Goal: Task Accomplishment & Management: Complete application form

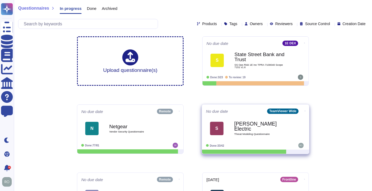
click at [284, 129] on div "[PERSON_NAME] Electric Threat Modeling Questionnaire" at bounding box center [261, 128] width 54 height 22
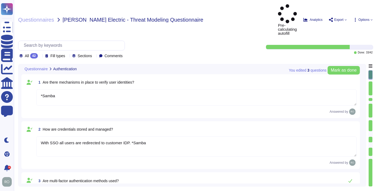
type textarea "*Samba"
type textarea "With SSO all users are redirected to customer IDP. *Samba"
type textarea "TeamViewer provide TFA Capabilities. * Samba"
type textarea "*Samba"
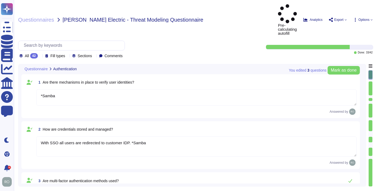
type textarea "*Samba"
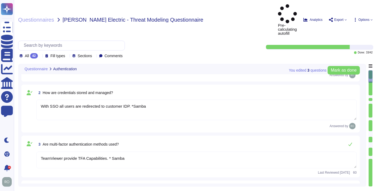
type textarea "TeamViewer uses role-based security architecture. Security principles are embed…"
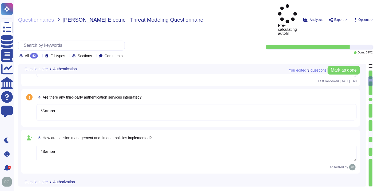
scroll to position [129, 0]
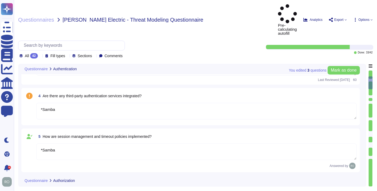
type textarea "*Samba"
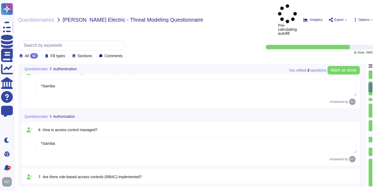
type textarea "TeamViewer uses role-based security architecture and requires users of the syst…"
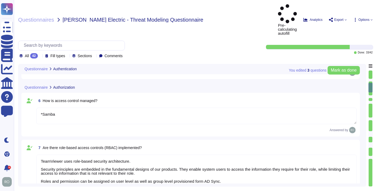
scroll to position [0, 0]
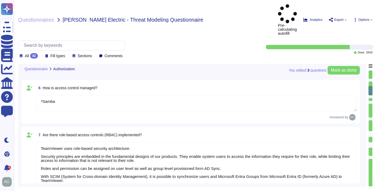
type textarea "*Samba"
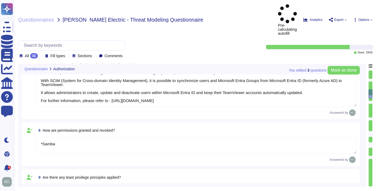
type textarea "TeamViewer Use encryption technologies to protect customer data both at rest an…"
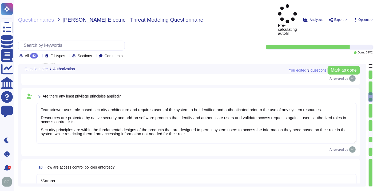
type textarea "One of the objectives of TeamViewer’s Information Security Policy is to ensure …"
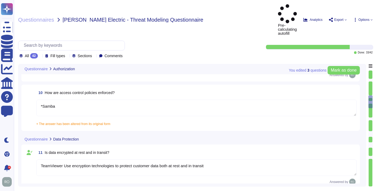
type textarea "Data is retained according to the data type identified by the property. On prod…"
type textarea "TeamViewer uses pseudonymization where it can be applied without affecting the …"
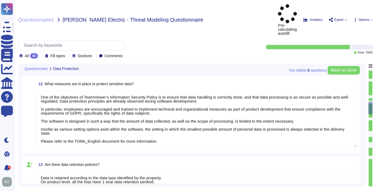
type textarea "data integrity is describe in the Chapter 3 " Measures to Establish the Integri…"
type textarea "All data the application is handling are in our Privacy Notice for TeamViewer P…"
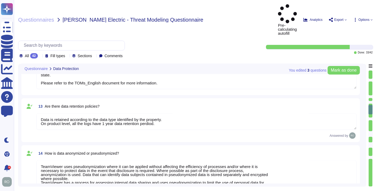
type textarea "here all the information about data protection: [URL][DOMAIN_NAME]"
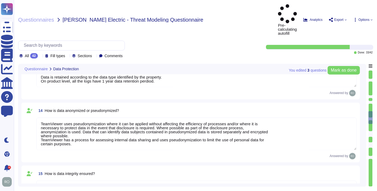
type textarea "Training on the SDLC is conducted in a variety of formats, including, but not l…"
type textarea "As part of TeamViewer S-SDLC process, TeamViewer conduct threat modeling, secur…"
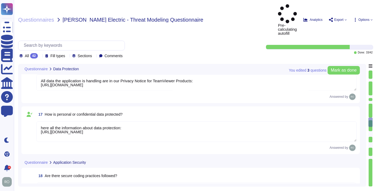
type textarea "TeamViewer conducts annual audits, either internally and/or by independent thir…"
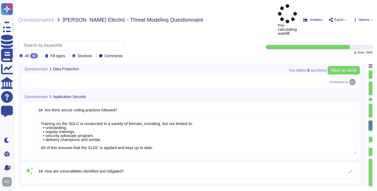
type textarea "TeamViewer is using sub-processors to provide specific capabilities. All the su…"
click at [193, 121] on textarea "Training on the SDLC is conducted in a variety of formats, including, but not l…" at bounding box center [196, 135] width 320 height 37
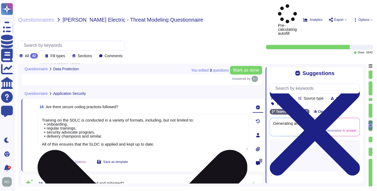
type textarea "TeamViewer is using sub-processors to provide specific capabilities. All the su…"
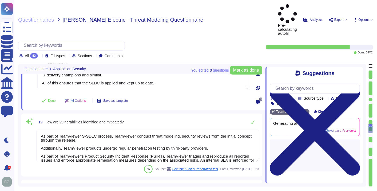
scroll to position [886, 0]
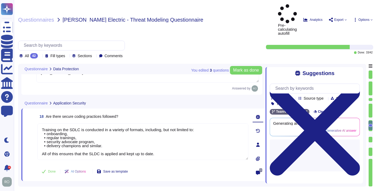
type textarea "data integrity is describe in the Chapter 3 " Measures to Establish the Integri…"
type textarea "All data the application is handling are in our Privacy Notice for TeamViewer P…"
type textarea "here all the information about data protection: [URL][DOMAIN_NAME]"
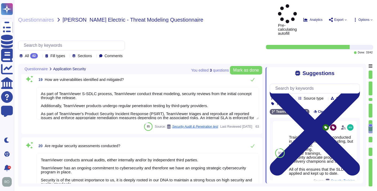
scroll to position [12, 0]
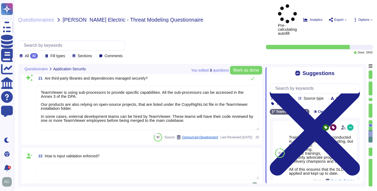
type textarea "TeamViewer bases its software development activities on the industry best pract…"
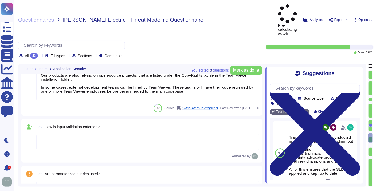
scroll to position [1157, 0]
click at [121, 133] on textarea at bounding box center [147, 141] width 223 height 17
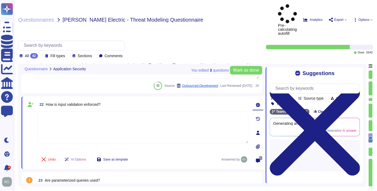
type textarea "TeamViewer bases its software development activities on the industry best pract…"
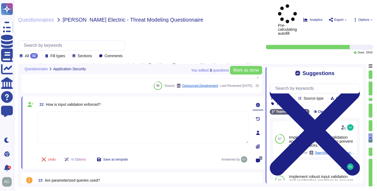
click at [87, 111] on textarea at bounding box center [142, 127] width 211 height 32
click at [148, 111] on textarea at bounding box center [142, 127] width 211 height 32
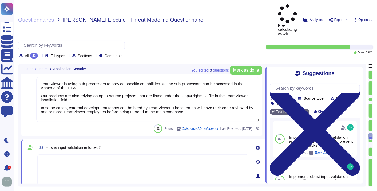
type textarea "As part of TeamViewer S-SDLC process, TeamViewer conduct threat modeling, secur…"
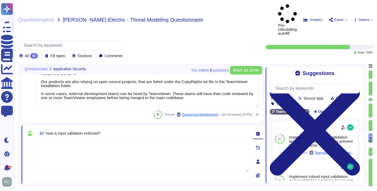
scroll to position [1139, 0]
click at [66, 140] on textarea at bounding box center [142, 156] width 211 height 32
paste textarea "TeamVewer do follow best practice making sure inputs are checked for correctnes…"
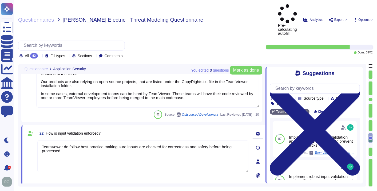
type textarea "TeamVewer do follow best practice making sure inputs are checked for correctnes…"
click at [160, 176] on div "22 How is input validation enforced? TeamVewer do follow best practice making s…" at bounding box center [143, 161] width 244 height 73
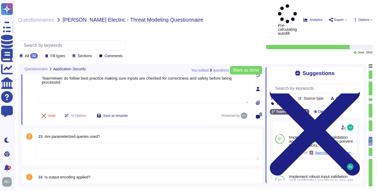
type textarea "TeamViewer ensures secure authentication through the use of Two-Factor Authenti…"
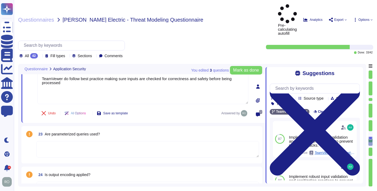
click at [107, 141] on textarea at bounding box center [147, 149] width 223 height 17
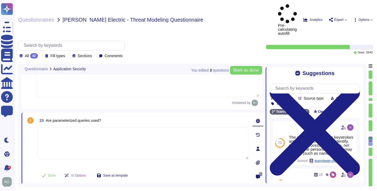
click at [67, 127] on textarea at bounding box center [142, 143] width 211 height 32
paste textarea "TeamViewer do apply different Security best practice to make sure databases."
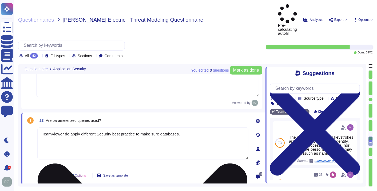
type textarea "TeamViewer do apply different Security best practice to make sure databases."
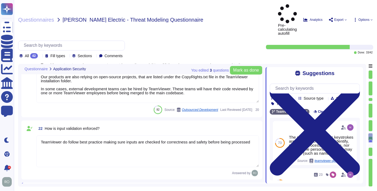
type textarea "As part of TeamViewer S-SDLC process, TeamViewer conduct threat modeling, secur…"
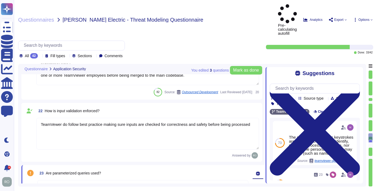
scroll to position [1162, 0]
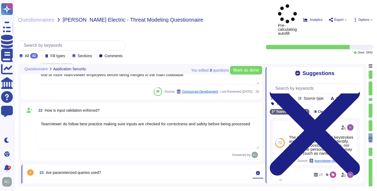
drag, startPoint x: 152, startPoint y: 166, endPoint x: 180, endPoint y: 166, distance: 28.3
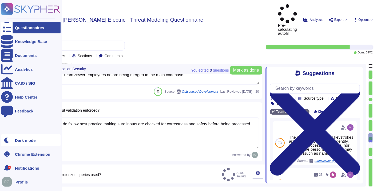
type textarea "TeamViewer do apply different Security best practice to make databases safe"
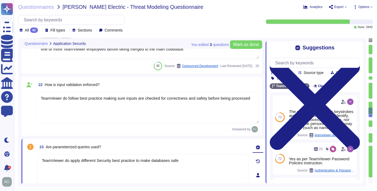
click at [179, 159] on textarea "TeamViewer do apply different Security best practice to make databases safe" at bounding box center [142, 170] width 211 height 32
click at [126, 133] on div "22 How is input validation enforced? TeamVewer do follow best practice making s…" at bounding box center [141, 106] width 241 height 59
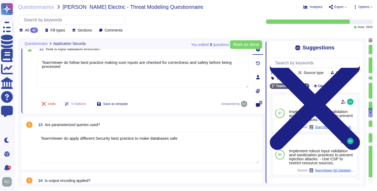
scroll to position [1200, 0]
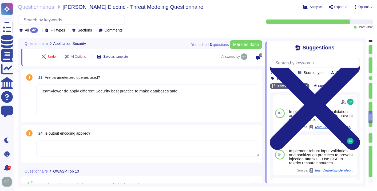
type textarea "TeamViewer ensures secure authentication through the use of Two-Factor Authenti…"
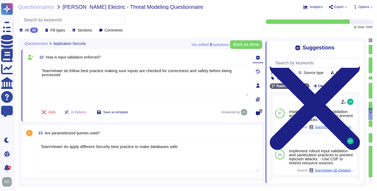
scroll to position [1186, 0]
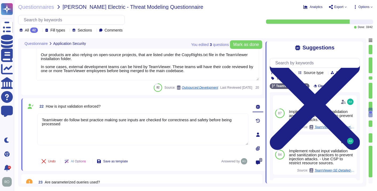
type textarea "As part of TeamViewer S-SDLC process, TeamViewer conduct threat modeling, secur…"
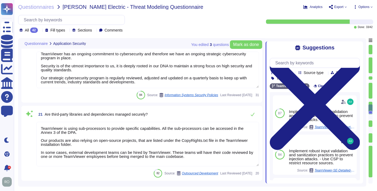
type textarea "Training on the SDLC is conducted in a variety of formats, including, but not l…"
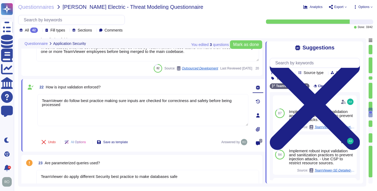
type textarea "TeamViewer bases its software development activities on the industry best pract…"
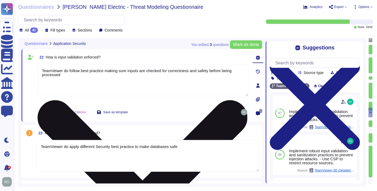
scroll to position [1200, 0]
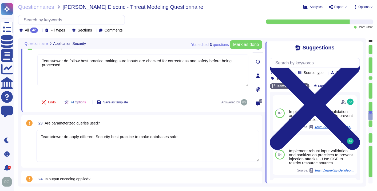
click at [158, 141] on textarea "TeamViewer do apply different Security best practice to make databases safe" at bounding box center [147, 146] width 223 height 32
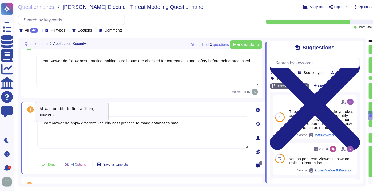
click at [30, 108] on icon at bounding box center [30, 109] width 6 height 6
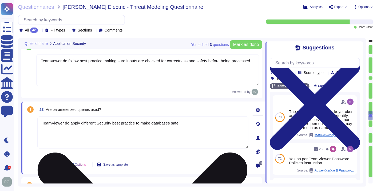
click at [200, 132] on textarea "TeamViewer do apply different Security best practice to make databases safe" at bounding box center [142, 132] width 211 height 32
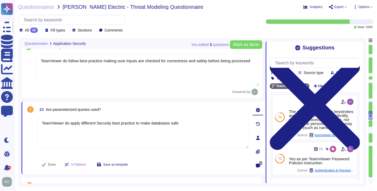
click at [43, 164] on icon at bounding box center [44, 164] width 4 height 3
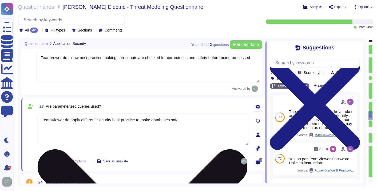
type textarea "TeamViewer ensures secure authentication through the use of Two-Factor Authenti…"
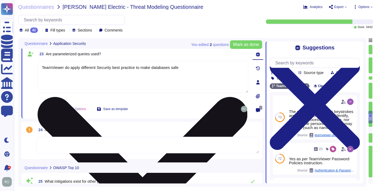
scroll to position [1252, 0]
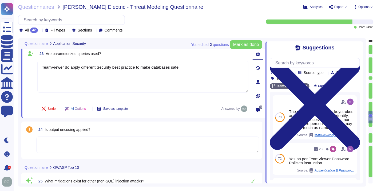
click at [52, 149] on textarea at bounding box center [147, 144] width 223 height 17
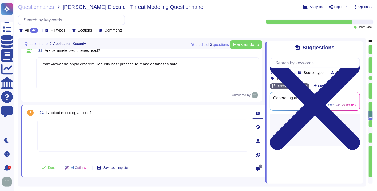
type textarea "TeamViewer ensures secure authentication through the use of Two-Factor Authenti…"
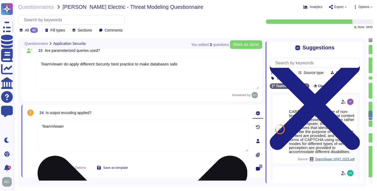
click at [89, 127] on textarea "TeamViewer" at bounding box center [142, 136] width 211 height 32
type textarea "T"
click at [123, 123] on textarea "Different protections and policies in place" at bounding box center [142, 136] width 211 height 32
paste textarea "libraries integrated to allow us to better constrain certain objects we may wan…"
click at [116, 125] on textarea "Different protections and policies in place libraries integrated to allow us to…" at bounding box center [142, 136] width 211 height 32
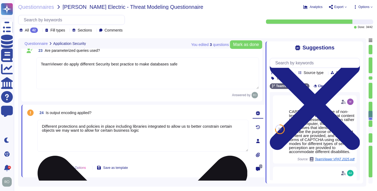
click at [176, 137] on textarea "Different protections and policies in place including libraries integrated to a…" at bounding box center [142, 136] width 211 height 32
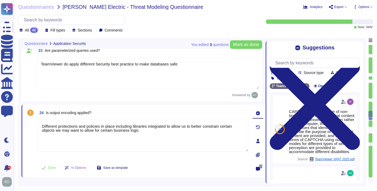
drag, startPoint x: 176, startPoint y: 137, endPoint x: 34, endPoint y: 122, distance: 141.9
click at [34, 122] on div "24 Is output encoding applied? Different protections and policies in place incl…" at bounding box center [137, 141] width 223 height 66
type textarea "Different protections and policies in place including libraries integrated to a…"
click at [43, 168] on button "Done" at bounding box center [48, 167] width 23 height 11
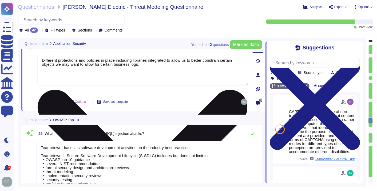
type textarea "TeamViewer implements and maintains various different internal guidelines and p…"
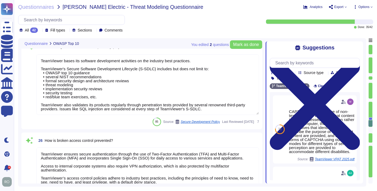
type textarea "TeamViewer has implemented a patch management process to ensure contracted cust…"
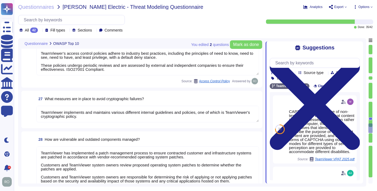
type textarea "The overall access management is documented in the Identity and Access Manageme…"
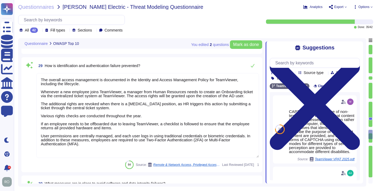
type textarea "Implement policies and procedures to protect ePHI from improper alteration or d…"
type textarea "Logs are centrally managed and monitored by a 24/7 Security Operations Team. Lo…"
type textarea "TeamViewer bases its software development activities on the industry best pract…"
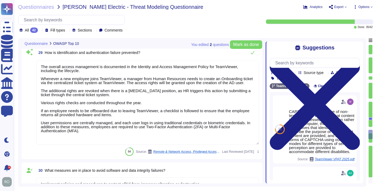
scroll to position [0, 0]
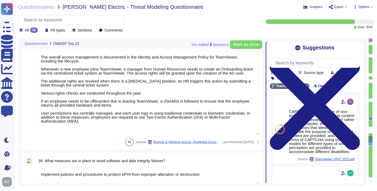
type textarea "We have a comprehensive incident response plan in place, which includes the rol…"
type textarea "Procedures exist to identify, report, and act upon system security breaches and…"
type textarea "TeamViewer maintains contingency plans to respond to potential security threats…"
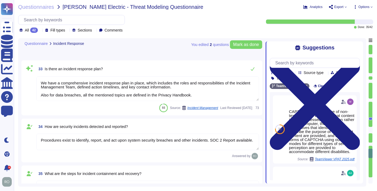
type textarea "TeamViewer do have a Security Response plan in place that include internal repo…"
type textarea "TeamViewer tests and reviews its security response plan at least annually. Ad-h…"
type textarea "As TeamViewer is a worldwide leading company, TeamViewer does keep close relati…"
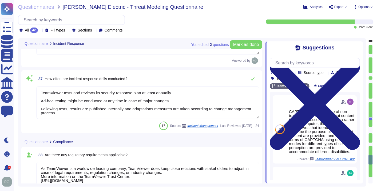
type textarea "At all times, relevant information about TeamViewer’s Security Management Syste…"
type textarea "TeamViewer maintains a number of certifications, including SOC2/3, HIPAA, and I…"
type textarea "TeamViewer maintains comprehensive privacy policies and procedures for which th…"
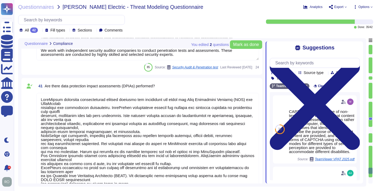
scroll to position [2444, 0]
type textarea "[URL][DOMAIN_NAME] TeamViewer respective departments conduct internal review of…"
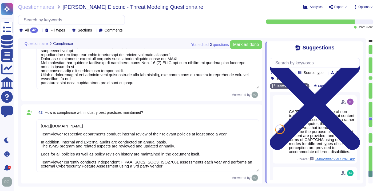
scroll to position [0, 0]
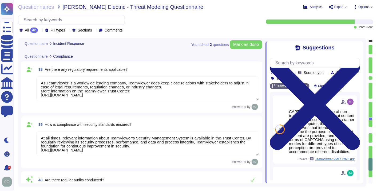
type textarea "TeamViewer do have a Security Response plan in place that include internal repo…"
type textarea "TeamViewer tests and reviews its security response plan at least annually. Ad-h…"
type textarea "As TeamViewer is a worldwide leading company, TeamViewer does keep close relati…"
type textarea "At all times, relevant information about TeamViewer’s Security Management Syste…"
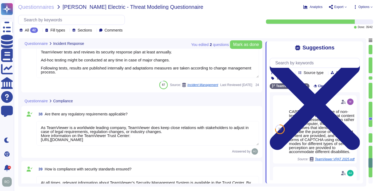
type textarea "TeamViewer maintains contingency plans to respond to potential security threats…"
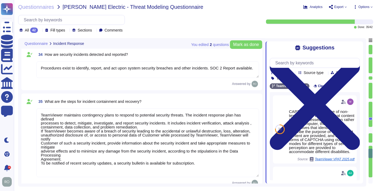
type textarea "We have a comprehensive incident response plan in place, which includes the rol…"
type textarea "Procedures exist to identify, report, and act upon system security breaches and…"
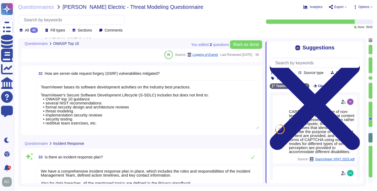
type textarea "TeamViewer has implemented a patch management process to ensure contracted cust…"
type textarea "The overall access management is documented in the Identity and Access Manageme…"
type textarea "Implement policies and procedures to protect ePHI from improper alteration or d…"
type textarea "Logs are centrally managed and monitored by a 24/7 Security Operations Team. Lo…"
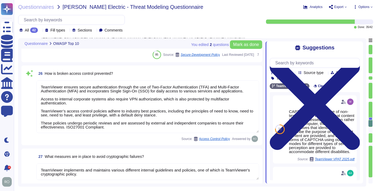
type textarea "TeamViewer bases its software development activities on the industry best pract…"
type textarea "TeamViewer ensures secure authentication through the use of Two-Factor Authenti…"
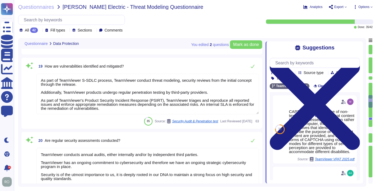
type textarea "data integrity is describe in the Chapter 3 " Measures to Establish the Integri…"
type textarea "All data the application is handling are in our Privacy Notice for TeamViewer P…"
type textarea "here all the information about data protection: [URL][DOMAIN_NAME]"
type textarea "Training on the SDLC is conducted in a variety of formats, including, but not l…"
type textarea "As part of TeamViewer S-SDLC process, TeamViewer conduct threat modeling, secur…"
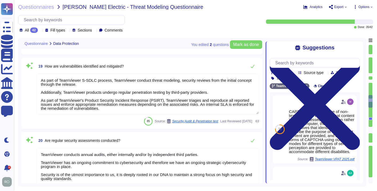
type textarea "TeamViewer conducts annual audits, either internally and/or by independent thir…"
type textarea "TeamViewer is using sub-processors to provide specific capabilities. All the su…"
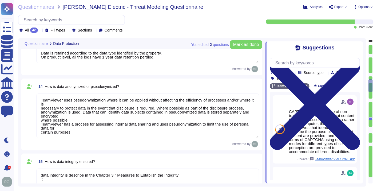
type textarea "TeamViewer Use encryption technologies to protect customer data both at rest an…"
type textarea "One of the objectives of TeamViewer’s Information Security Policy is to ensure …"
type textarea "Data is retained according to the data type identified by the property. On prod…"
type textarea "TeamViewer uses pseudonymization where it can be applied without affecting the …"
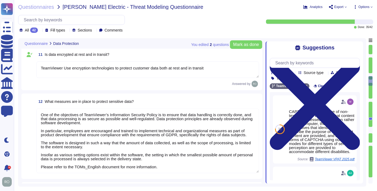
type textarea "data integrity is describe in the Chapter 3 " Measures to Establish the Integri…"
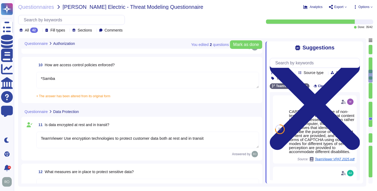
type textarea "*Samba"
type textarea "TeamViewer uses role-based security architecture and requires users of the syst…"
type textarea "*Samba"
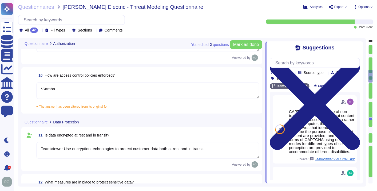
scroll to position [463, 0]
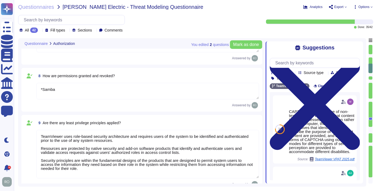
type textarea "*Samba"
type textarea "TeamViewer uses role-based security architecture. Security principles are embed…"
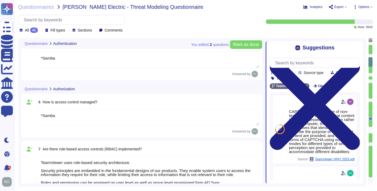
type textarea "With SSO all users are redirected to customer IDP. *Samba"
type textarea "TeamViewer provide TFA Capabilities. * Samba"
type textarea "*Samba"
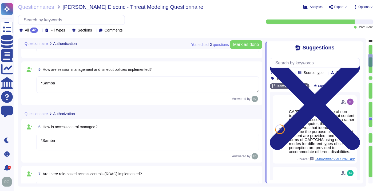
scroll to position [167, 0]
click at [369, 128] on div at bounding box center [371, 130] width 4 height 6
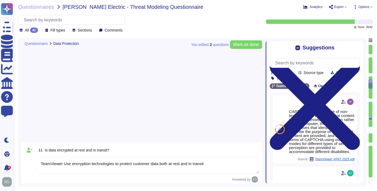
type textarea "Data is retained according to the data type identified by the property. On prod…"
type textarea "TeamViewer uses pseudonymization where it can be applied without affecting the …"
type textarea "data integrity is describe in the Chapter 3 " Measures to Establish the Integri…"
type textarea "All data the application is handling are in our Privacy Notice for TeamViewer P…"
type textarea "here all the information about data protection: [URL][DOMAIN_NAME]"
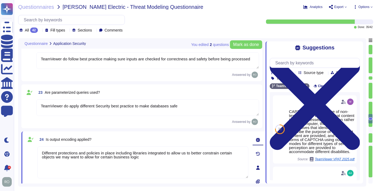
type textarea "TeamViewer is using sub-processors to provide specific capabilities. All the su…"
type textarea "TeamVewer do follow best practice making sure inputs are checked for correctnes…"
type textarea "TeamViewer do apply different Security best practice to make databases safe"
type textarea "Different protections and policies in place including libraries integrated to a…"
type textarea "TeamViewer bases its software development activities on the industry best pract…"
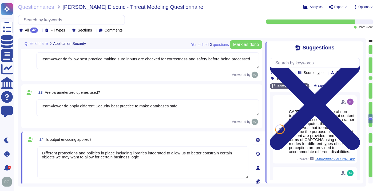
type textarea "TeamViewer ensures secure authentication through the use of Two-Factor Authenti…"
type textarea "TeamViewer implements and maintains various different internal guidelines and p…"
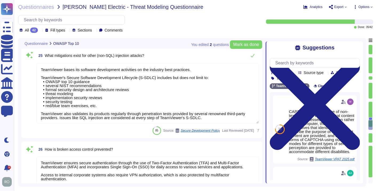
type textarea "TeamViewer has implemented a patch management process to ensure contracted cust…"
type textarea "The overall access management is documented in the Identity and Access Manageme…"
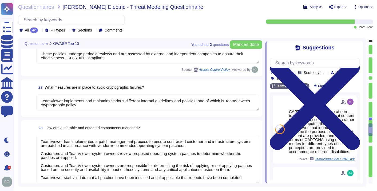
type textarea "Implement policies and procedures to protect ePHI from improper alteration or d…"
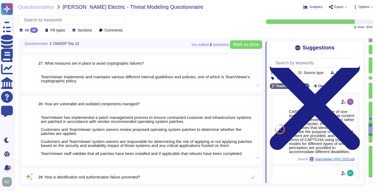
scroll to position [1569, 0]
drag, startPoint x: 81, startPoint y: 81, endPoint x: 44, endPoint y: 72, distance: 37.5
click at [44, 72] on textarea "TeamViewer implements and maintains various different internal guidelines and p…" at bounding box center [147, 78] width 223 height 17
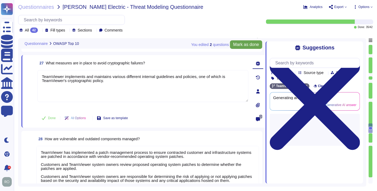
click at [240, 41] on button "Mark as done" at bounding box center [246, 44] width 32 height 9
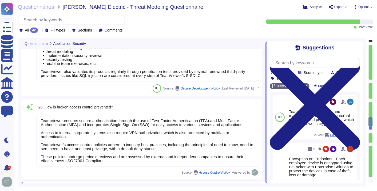
type textarea "TeamVewer do follow best practice making sure inputs are checked for correctnes…"
type textarea "TeamViewer do apply different Security best practice to make databases safe"
type textarea "Different protections and policies in place including libraries integrated to a…"
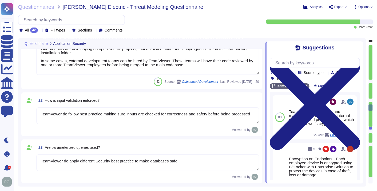
type textarea "Training on the SDLC is conducted in a variety of formats, including, but not l…"
type textarea "As part of TeamViewer S-SDLC process, TeamViewer conduct threat modeling, secur…"
type textarea "TeamViewer conducts annual audits, either internally and/or by independent thir…"
type textarea "TeamViewer is using sub-processors to provide specific capabilities. All the su…"
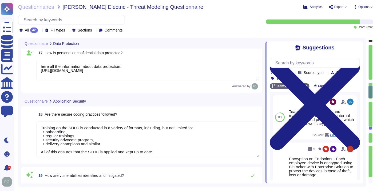
type textarea "Data is retained according to the data type identified by the property. On prod…"
type textarea "TeamViewer uses pseudonymization where it can be applied without affecting the …"
type textarea "data integrity is describe in the Chapter 3 " Measures to Establish the Integri…"
type textarea "All data the application is handling are in our Privacy Notice for TeamViewer P…"
type textarea "here all the information about data protection: [URL][DOMAIN_NAME]"
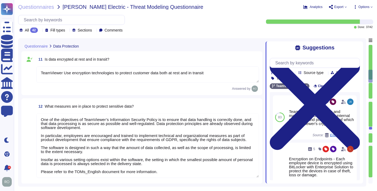
type textarea "TeamViewer uses role-based security architecture. Security principles are embed…"
type textarea "*Samba"
type textarea "TeamViewer uses role-based security architecture and requires users of the syst…"
type textarea "*Samba"
type textarea "TeamViewer Use encryption technologies to protect customer data both at rest an…"
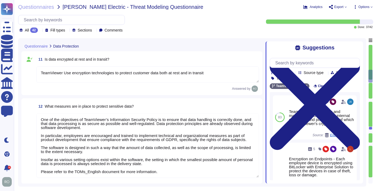
type textarea "One of the objectives of TeamViewer’s Information Security Policy is to ensure …"
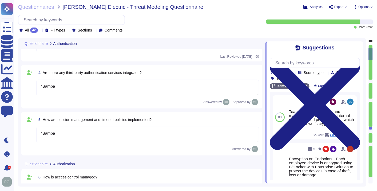
type textarea "*Samba"
type textarea "With SSO all users are redirected to customer IDP. *Samba"
type textarea "TeamViewer provide TFA Capabilities. * Samba"
type textarea "*Samba"
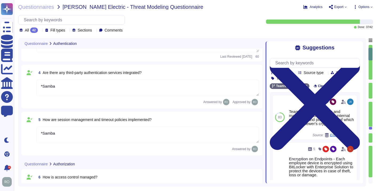
type textarea "*Samba"
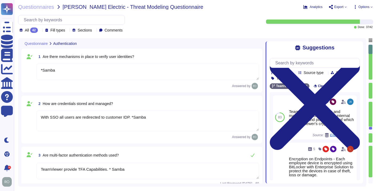
scroll to position [0, 0]
type textarea "TeamViewer uses role-based security architecture. Security principles are embed…"
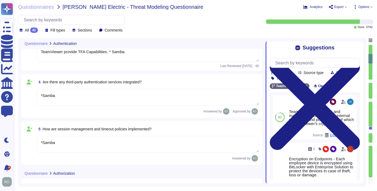
type textarea "*Samba"
type textarea "TeamViewer uses role-based security architecture and requires users of the syst…"
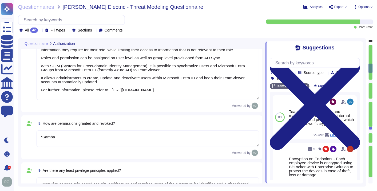
type textarea "*Samba"
type textarea "TeamViewer Use encryption technologies to protect customer data both at rest an…"
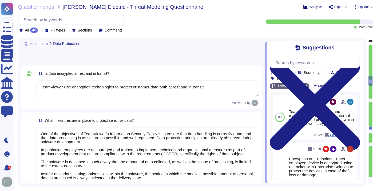
type textarea "One of the objectives of TeamViewer’s Information Security Policy is to ensure …"
type textarea "Data is retained according to the data type identified by the property. On prod…"
type textarea "TeamViewer uses pseudonymization where it can be applied without affecting the …"
type textarea "data integrity is describe in the Chapter 3 " Measures to Establish the Integri…"
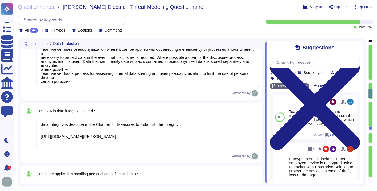
type textarea "All data the application is handling are in our Privacy Notice for TeamViewer P…"
type textarea "here all the information about data protection: [URL][DOMAIN_NAME]"
type textarea "Training on the SDLC is conducted in a variety of formats, including, but not l…"
type textarea "As part of TeamViewer S-SDLC process, TeamViewer conduct threat modeling, secur…"
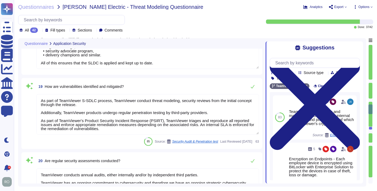
type textarea "TeamViewer conducts annual audits, either internally and/or by independent thir…"
type textarea "TeamViewer is using sub-processors to provide specific capabilities. All the su…"
type textarea "TeamVewer do follow best practice making sure inputs are checked for correctnes…"
type textarea "TeamViewer do apply different Security best practice to make databases safe"
type textarea "Different protections and policies in place including libraries integrated to a…"
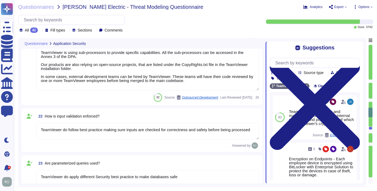
type textarea "TeamViewer bases its software development activities on the industry best pract…"
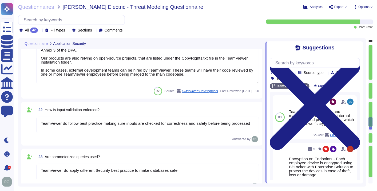
type textarea "TeamViewer ensures secure authentication through the use of Two-Factor Authenti…"
type textarea "TeamViewer implements and maintains various different internal guidelines and p…"
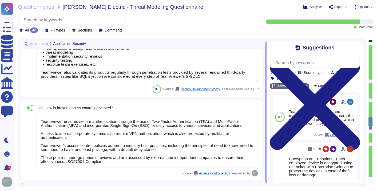
scroll to position [1619, 0]
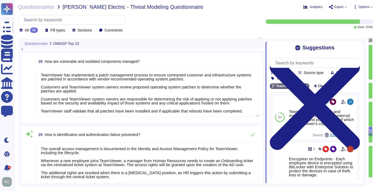
type textarea "TeamViewer has implemented a patch management process to ensure contracted cust…"
type textarea "The overall access management is documented in the Identity and Access Manageme…"
type textarea "Implement policies and procedures to protect ePHI from improper alteration or d…"
type textarea "Logs are centrally managed and monitored by a 24/7 Security Operations Team. Lo…"
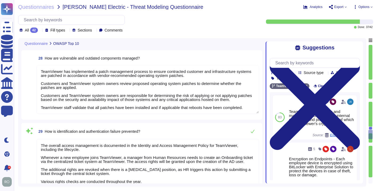
type textarea "TeamViewer bases its software development activities on the industry best pract…"
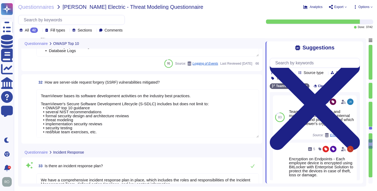
type textarea "We have a comprehensive incident response plan in place, which includes the rol…"
type textarea "Procedures exist to identify, report, and act upon system security breaches and…"
type textarea "TeamViewer maintains contingency plans to respond to potential security threats…"
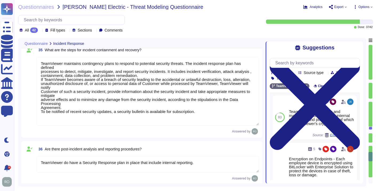
type textarea "TeamViewer do have a Security Response plan in place that include internal repo…"
type textarea "TeamViewer tests and reviews its security response plan at least annually. Ad-h…"
type textarea "As TeamViewer is a worldwide leading company, TeamViewer does keep close relati…"
type textarea "At all times, relevant information about TeamViewer’s Security Management Syste…"
type textarea "TeamViewer maintains a number of certifications, including SOC2/3, HIPAA, and I…"
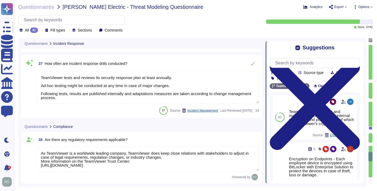
scroll to position [2264, 0]
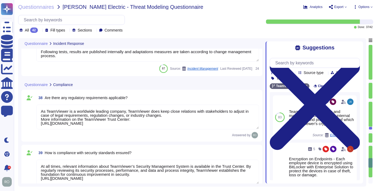
type textarea "TeamViewer maintains comprehensive privacy policies and procedures for which th…"
click at [368, 6] on span "Options" at bounding box center [364, 6] width 11 height 3
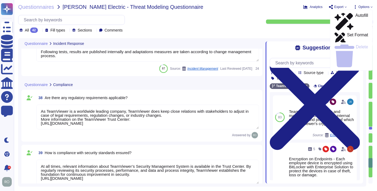
click at [368, 6] on span "Options" at bounding box center [364, 6] width 11 height 3
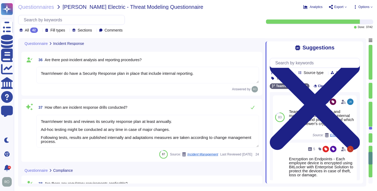
type textarea "Procedures exist to identify, report, and act upon system security breaches and…"
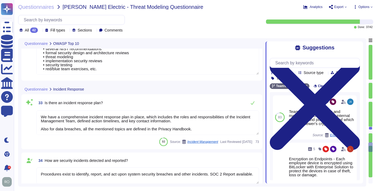
type textarea "Implement policies and procedures to protect ePHI from improper alteration or d…"
type textarea "Logs are centrally managed and monitored by a 24/7 Security Operations Team. Lo…"
type textarea "TeamViewer bases its software development activities on the industry best pract…"
type textarea "We have a comprehensive incident response plan in place, which includes the rol…"
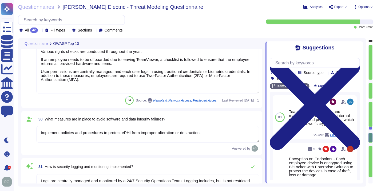
type textarea "TeamViewer has implemented a patch management process to ensure contracted cust…"
type textarea "The overall access management is documented in the Identity and Access Manageme…"
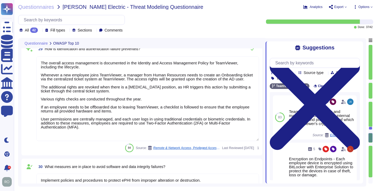
scroll to position [1690, 0]
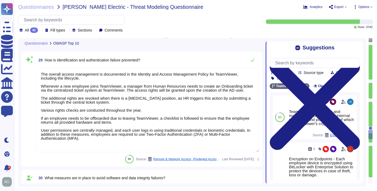
type textarea "TeamViewer implements and maintains various different internal guidelines and p…"
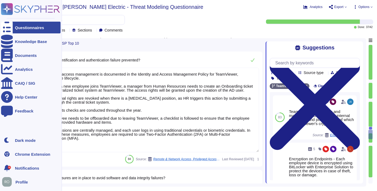
click at [11, 26] on div at bounding box center [7, 28] width 12 height 12
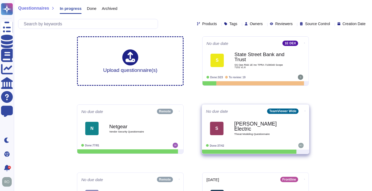
click at [305, 110] on icon at bounding box center [305, 110] width 1 height 1
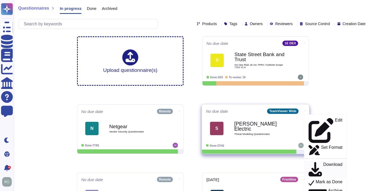
click at [324, 162] on p "Download" at bounding box center [333, 169] width 19 height 15
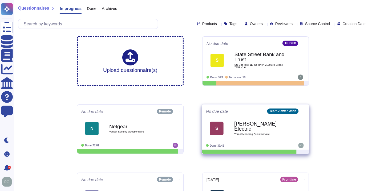
click at [278, 126] on b "[PERSON_NAME] Electric" at bounding box center [261, 126] width 54 height 10
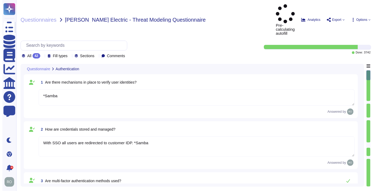
type textarea "*Samba"
type textarea "With SSO all users are redirected to customer IDP. *Samba"
type textarea "TeamViewer provide TFA Capabilities. * Samba"
type textarea "*Samba"
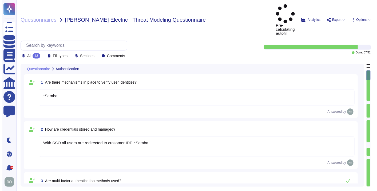
type textarea "*Samba"
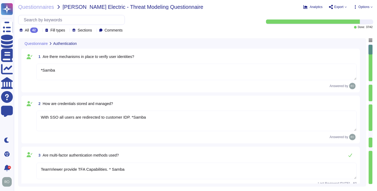
scroll to position [0, 0]
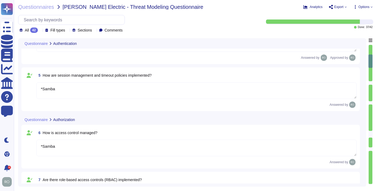
type textarea "TeamViewer uses role-based security architecture. Security principles are embed…"
type textarea "*Samba"
type textarea "TeamViewer uses role-based security architecture and requires users of the syst…"
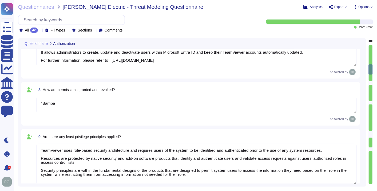
type textarea "*Samba"
type textarea "TeamViewer Use encryption technologies to protect customer data both at rest an…"
type textarea "One of the objectives of TeamViewer’s Information Security Policy is to ensure …"
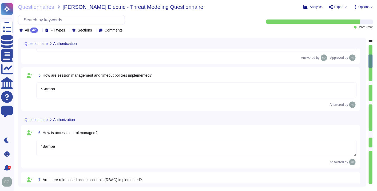
type textarea "With SSO all users are redirected to customer IDP. *Samba"
type textarea "TeamViewer provide TFA Capabilities. * Samba"
type textarea "*Samba"
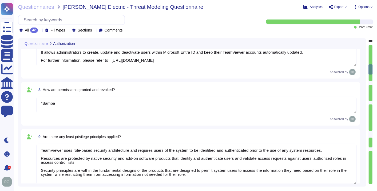
type textarea "*Samba"
type textarea "TeamViewer Use encryption technologies to protect customer data both at rest an…"
type textarea "One of the objectives of TeamViewer’s Information Security Policy is to ensure …"
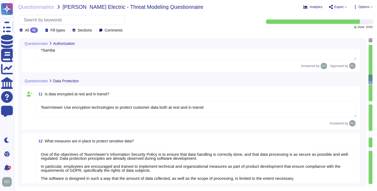
type textarea "Data is retained according to the data type identified by the property. On prod…"
type textarea "TeamViewer uses pseudonymization where it can be applied without affecting the …"
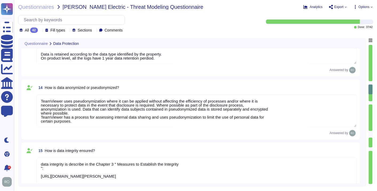
type textarea "data integrity is describe in the Chapter 3 " Measures to Establish the Integri…"
type textarea "All data the application is handling are in our Privacy Notice for TeamViewer P…"
type textarea "here all the information about data protection: [URL][DOMAIN_NAME]"
type textarea "Training on the SDLC is conducted in a variety of formats, including, but not l…"
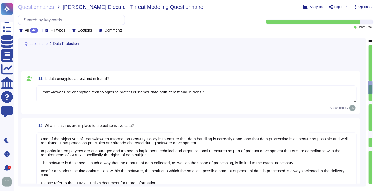
scroll to position [504, 0]
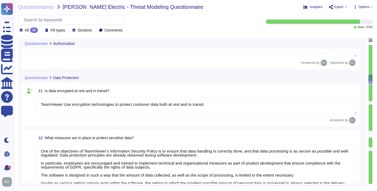
type textarea "*Samba"
type textarea "TeamViewer uses role-based security architecture and requires users of the syst…"
drag, startPoint x: 369, startPoint y: 82, endPoint x: 369, endPoint y: 84, distance: 2.7
click at [369, 84] on div at bounding box center [370, 115] width 4 height 140
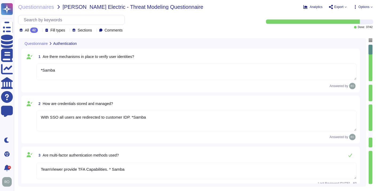
scroll to position [168, 0]
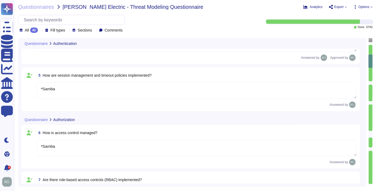
drag, startPoint x: 370, startPoint y: 61, endPoint x: 371, endPoint y: 47, distance: 13.9
click at [371, 47] on div at bounding box center [370, 115] width 4 height 140
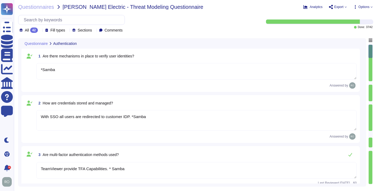
scroll to position [0, 0]
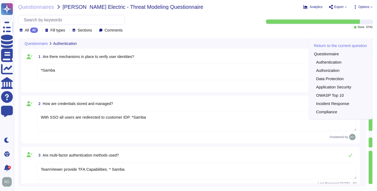
click at [372, 38] on div "Return to the current question Questionnaire Authentication Authorization Data …" at bounding box center [341, 78] width 64 height 81
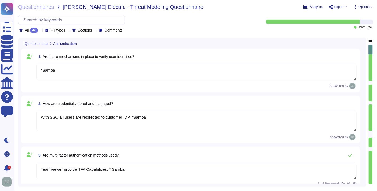
click at [330, 32] on div "All 42 Fill types Sections Comments Done: 37 / 42" at bounding box center [195, 24] width 355 height 18
click at [248, 26] on div "All 42 Fill types Sections Comments" at bounding box center [134, 24] width 232 height 18
drag, startPoint x: 370, startPoint y: 48, endPoint x: 369, endPoint y: 58, distance: 9.9
click at [369, 58] on div at bounding box center [370, 115] width 4 height 140
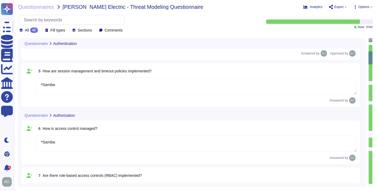
scroll to position [177, 0]
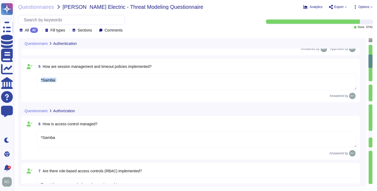
drag, startPoint x: 213, startPoint y: 72, endPoint x: 210, endPoint y: 98, distance: 26.0
click at [210, 98] on div "5 How are session management and timeout policies implemented? *Samba Answered …" at bounding box center [190, 80] width 338 height 44
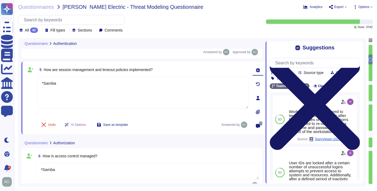
click at [356, 59] on icon at bounding box center [315, 104] width 90 height 90
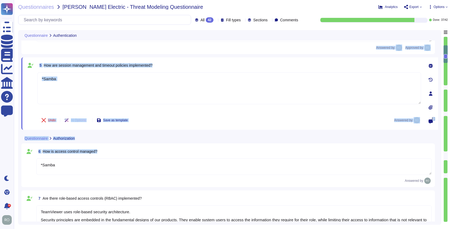
scroll to position [211, 0]
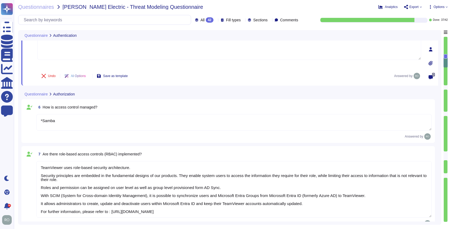
drag, startPoint x: 102, startPoint y: 207, endPoint x: 67, endPoint y: 125, distance: 89.6
click at [67, 125] on div "6 How is access control managed? *Samba Answered by" at bounding box center [229, 120] width 408 height 37
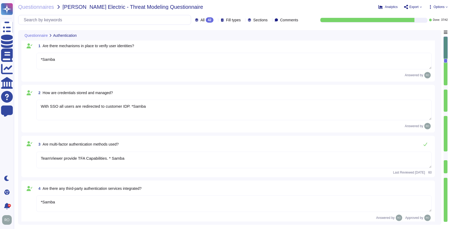
scroll to position [0, 0]
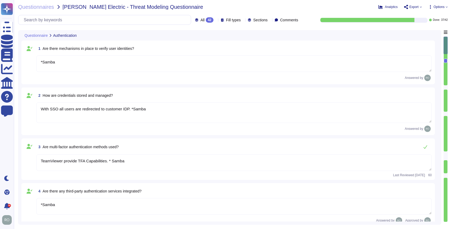
drag, startPoint x: 56, startPoint y: 56, endPoint x: 56, endPoint y: 62, distance: 6.1
click at [56, 58] on textarea "*Samba" at bounding box center [234, 63] width 396 height 17
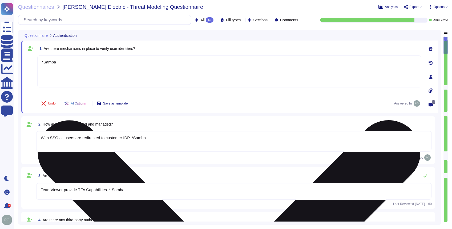
click at [57, 62] on textarea "*Samba" at bounding box center [229, 71] width 384 height 32
drag, startPoint x: 57, startPoint y: 62, endPoint x: 41, endPoint y: 62, distance: 15.7
click at [41, 62] on textarea "*Samba" at bounding box center [229, 71] width 384 height 32
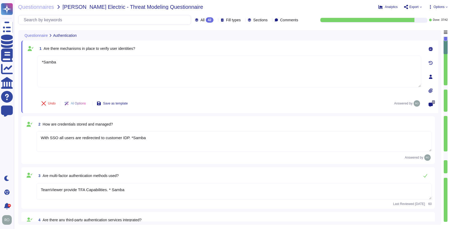
drag, startPoint x: 147, startPoint y: 138, endPoint x: 17, endPoint y: 133, distance: 129.5
click at [18, 133] on div "Questionnaire Authentication 1 Are there mechanisms in place to verify user ide…" at bounding box center [230, 127] width 424 height 195
drag, startPoint x: 124, startPoint y: 190, endPoint x: 29, endPoint y: 190, distance: 95.0
click at [29, 190] on div "3 Are multi-factor authentication methods used? TeamViewer provide TFA Capabili…" at bounding box center [229, 187] width 408 height 35
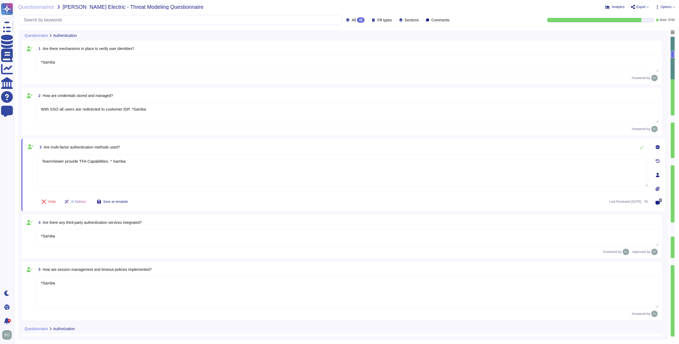
drag, startPoint x: 68, startPoint y: 232, endPoint x: 22, endPoint y: 233, distance: 45.9
click at [22, 190] on div "4 Are there any third-party authentication services integrated? *Samba Answered…" at bounding box center [341, 236] width 640 height 44
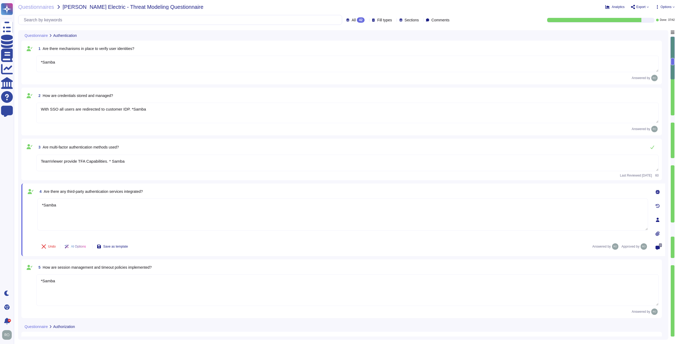
drag, startPoint x: 65, startPoint y: 279, endPoint x: 28, endPoint y: 277, distance: 37.7
click at [28, 190] on div "5 How are session management and timeout policies implemented? *Samba Answered …" at bounding box center [342, 288] width 634 height 52
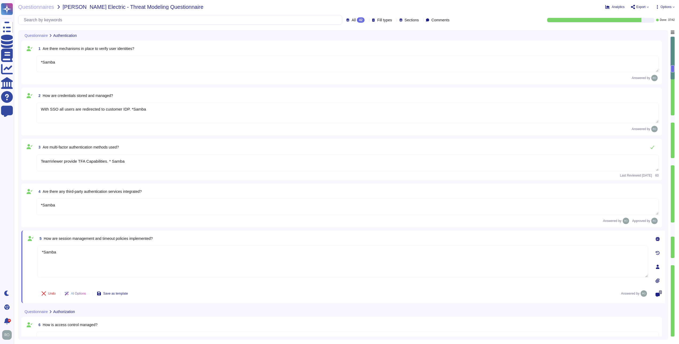
drag, startPoint x: 189, startPoint y: 286, endPoint x: 182, endPoint y: 310, distance: 24.8
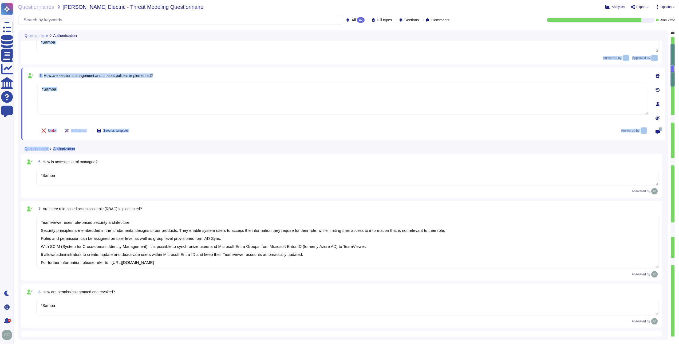
scroll to position [202, 0]
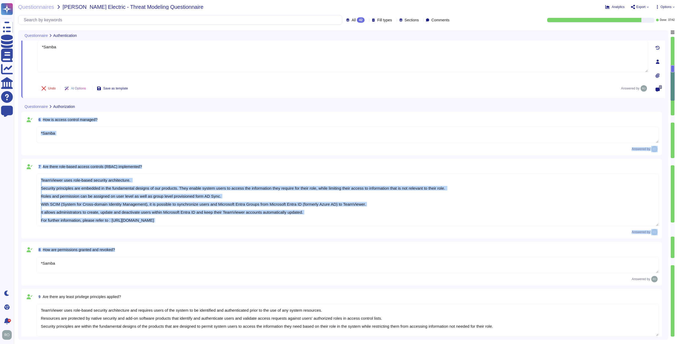
drag, startPoint x: 181, startPoint y: 314, endPoint x: 192, endPoint y: 260, distance: 55.2
click at [150, 190] on textarea "TeamViewer uses role-based security architecture. Security principles are embed…" at bounding box center [347, 199] width 622 height 53
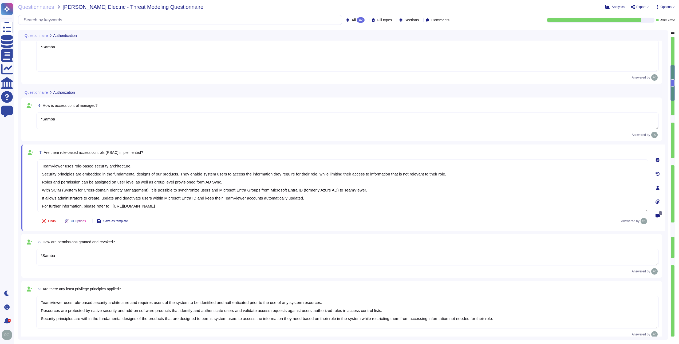
drag, startPoint x: 76, startPoint y: 126, endPoint x: 34, endPoint y: 117, distance: 42.5
click at [34, 117] on div "6 How is access control managed? *Samba Answered by" at bounding box center [342, 119] width 634 height 37
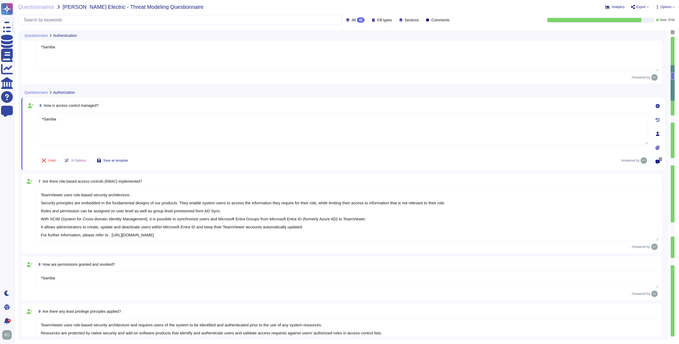
click at [151, 176] on div "7 Are there role-based access controls (RBAC) implemented?" at bounding box center [347, 181] width 622 height 10
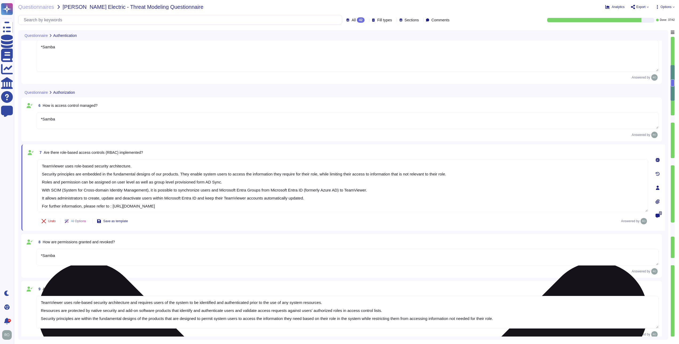
click at [346, 190] on textarea "TeamViewer uses role-based security architecture. Security principles are embed…" at bounding box center [342, 185] width 610 height 53
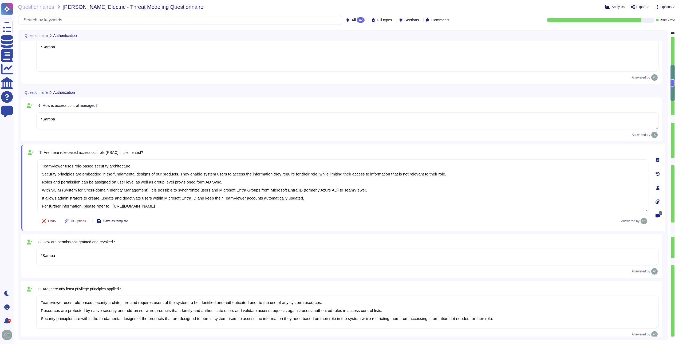
drag, startPoint x: 66, startPoint y: 252, endPoint x: 16, endPoint y: 252, distance: 50.1
click at [16, 190] on div "Questionnaires [PERSON_NAME] Electric - Threat Modeling Questionnaire Analytics…" at bounding box center [346, 172] width 665 height 344
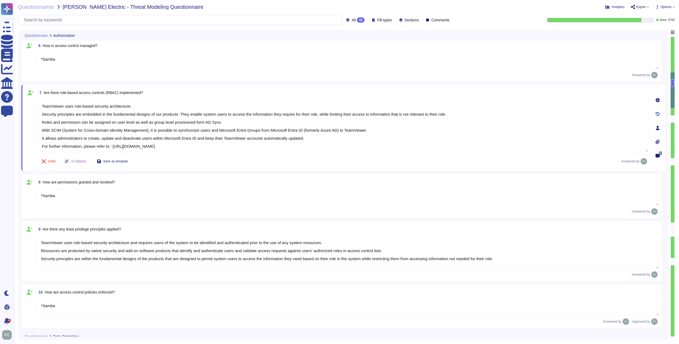
scroll to position [1, 0]
drag, startPoint x: 40, startPoint y: 302, endPoint x: 517, endPoint y: 266, distance: 478.8
click at [377, 190] on textarea "TeamViewer uses role-based security architecture and requires users of the syst…" at bounding box center [347, 252] width 622 height 33
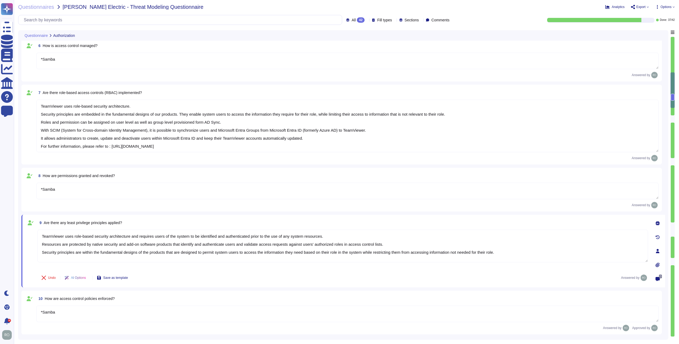
click at [62, 190] on textarea "*Samba" at bounding box center [347, 313] width 622 height 17
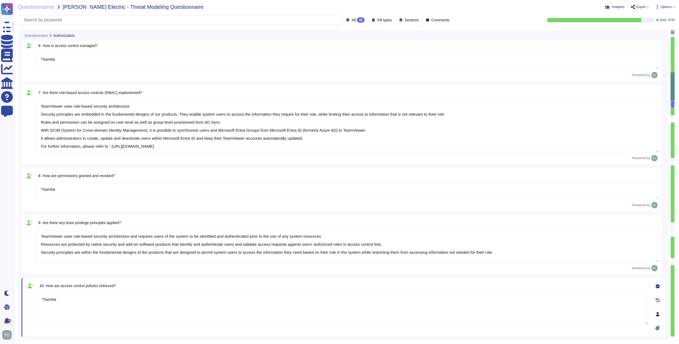
drag, startPoint x: 64, startPoint y: 304, endPoint x: 29, endPoint y: 304, distance: 35.2
click at [29, 190] on div "10 How are access control policies enforced? *Samba Undo AI Options Save as tem…" at bounding box center [337, 314] width 622 height 66
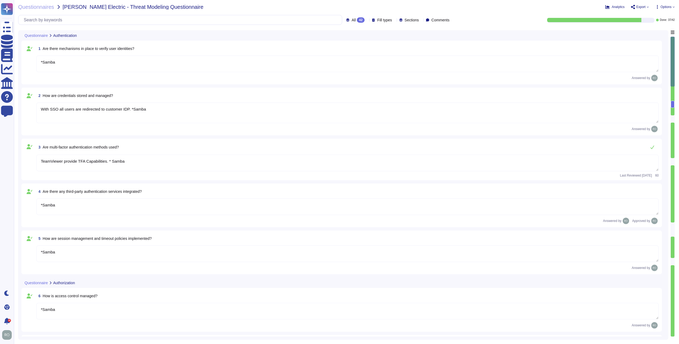
scroll to position [473, 0]
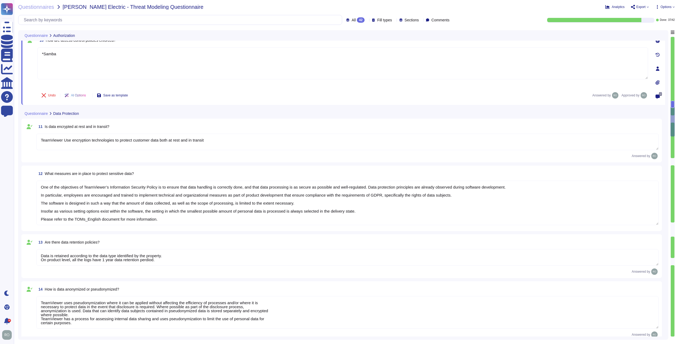
click at [74, 145] on textarea "TeamViewer Use encryption technologies to protect customer data both at rest an…" at bounding box center [347, 141] width 622 height 17
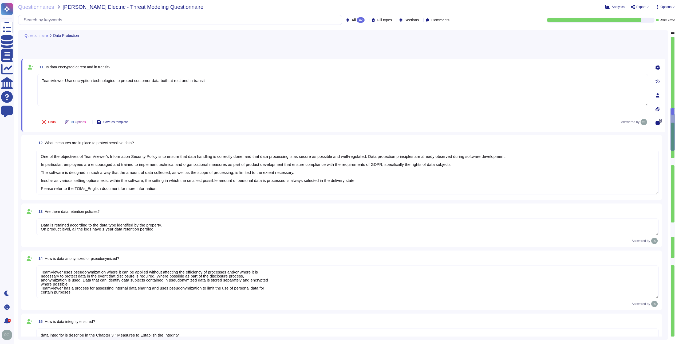
scroll to position [543, 0]
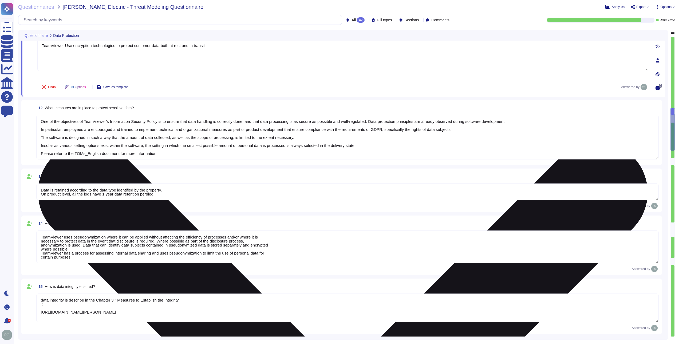
drag, startPoint x: 66, startPoint y: 318, endPoint x: 187, endPoint y: 48, distance: 296.0
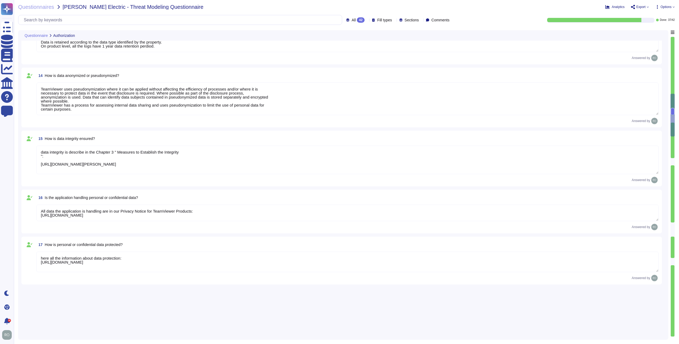
scroll to position [387, 0]
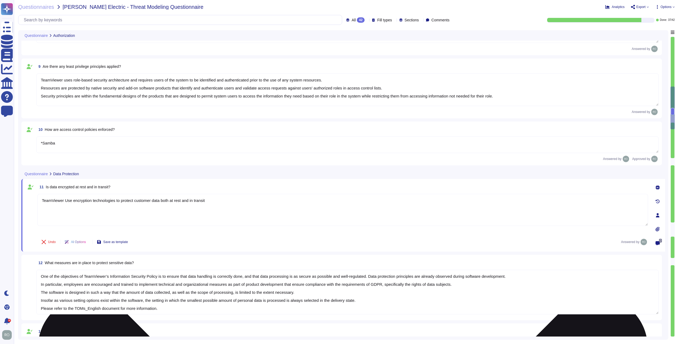
click at [155, 190] on textarea "TeamViewer Use encryption technologies to protect customer data both at rest an…" at bounding box center [342, 210] width 610 height 32
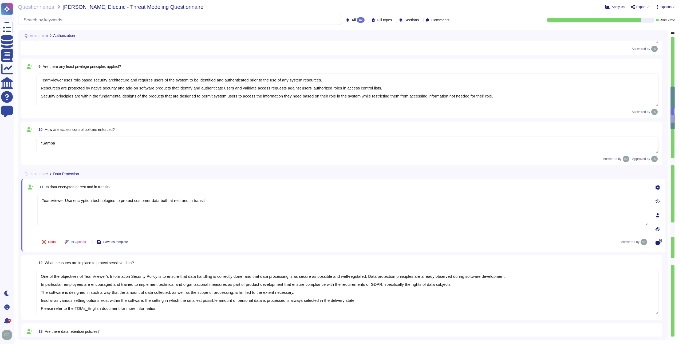
drag, startPoint x: 210, startPoint y: 201, endPoint x: 36, endPoint y: 201, distance: 173.9
click at [36, 190] on div "11 Is data encrypted at rest and in transit? TeamViewer Use encryption technolo…" at bounding box center [337, 215] width 622 height 66
drag, startPoint x: 171, startPoint y: 309, endPoint x: 14, endPoint y: 264, distance: 163.0
click at [14, 190] on div "Questionnaires [PERSON_NAME] Electric - Threat Modeling Questionnaire Analytics…" at bounding box center [346, 172] width 665 height 344
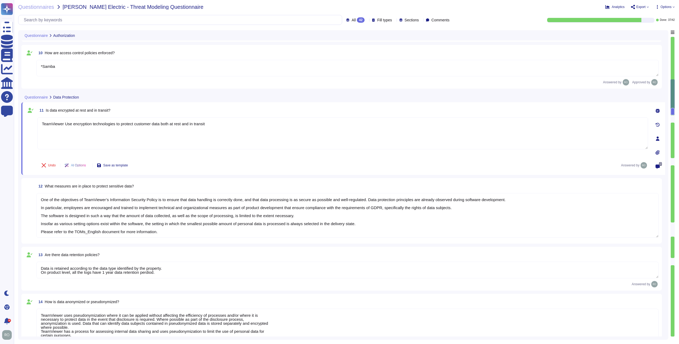
scroll to position [1, 0]
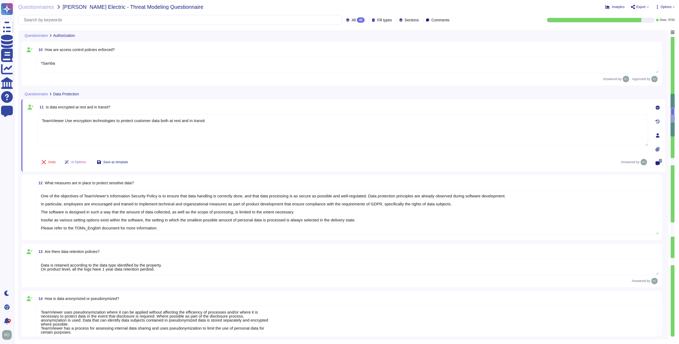
drag, startPoint x: 174, startPoint y: 285, endPoint x: 231, endPoint y: 221, distance: 85.2
click at [231, 190] on textarea "One of the objectives of TeamViewer’s Information Security Policy is to ensure …" at bounding box center [347, 212] width 622 height 45
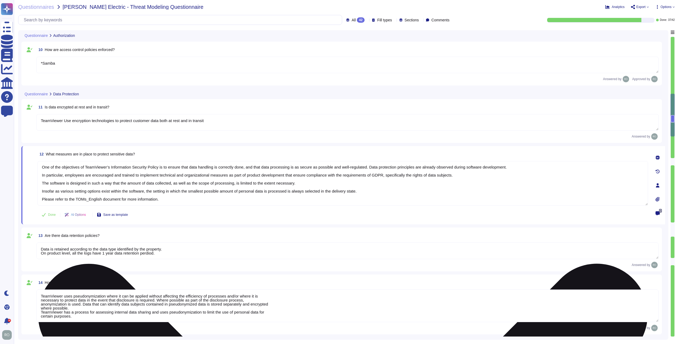
click at [127, 182] on textarea "One of the objectives of TeamViewer’s Information Security Policy is to ensure …" at bounding box center [342, 183] width 610 height 45
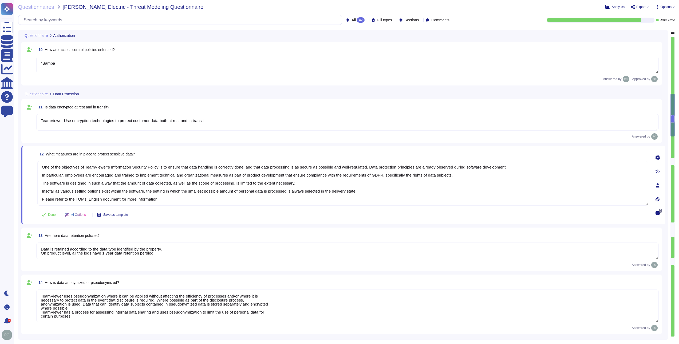
click at [111, 190] on textarea "Data is retained according to the data type identified by the property. On prod…" at bounding box center [347, 250] width 622 height 17
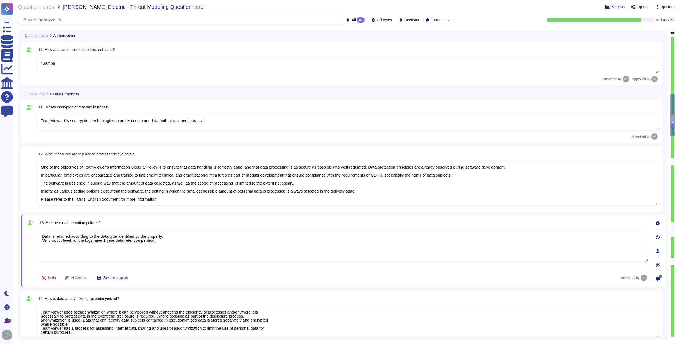
drag, startPoint x: 163, startPoint y: 248, endPoint x: 27, endPoint y: 235, distance: 136.6
click at [27, 190] on div "13 Are there data retention policies? Data is retained according to the data ty…" at bounding box center [337, 251] width 622 height 66
click at [76, 190] on textarea "TeamViewer uses pseudonymization where it can be applied without affecting the …" at bounding box center [347, 321] width 622 height 33
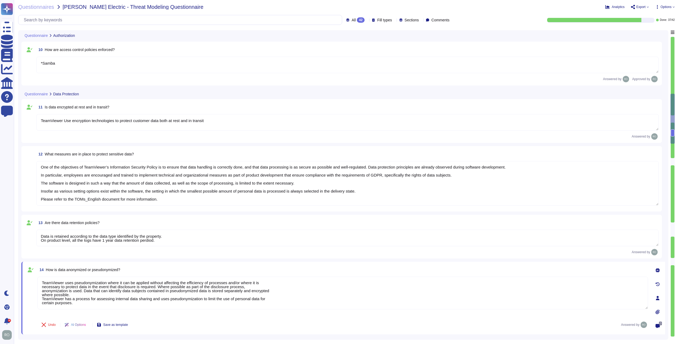
scroll to position [0, 0]
drag, startPoint x: 79, startPoint y: 305, endPoint x: 30, endPoint y: 280, distance: 55.6
click at [30, 190] on div "14 How is data anonymized or pseudonymized? TeamViewer uses pseudonymization wh…" at bounding box center [337, 298] width 622 height 66
click at [173, 190] on textarea "Data is retained according to the data type identified by the property. On prod…" at bounding box center [347, 237] width 622 height 17
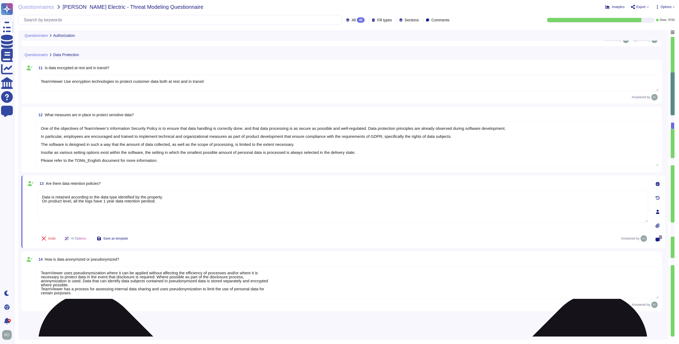
scroll to position [576, 0]
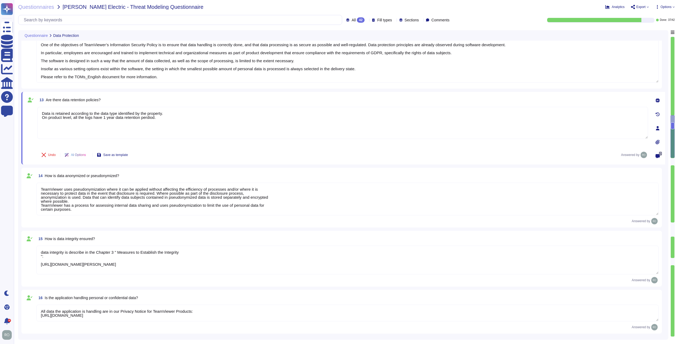
drag, startPoint x: 311, startPoint y: 266, endPoint x: 16, endPoint y: 248, distance: 295.3
click at [16, 190] on div "Questionnaires [PERSON_NAME] Electric - Threat Modeling Questionnaire Analytics…" at bounding box center [346, 172] width 665 height 344
click at [160, 190] on textarea "All data the application is handling are in our Privacy Notice for TeamViewer P…" at bounding box center [347, 312] width 622 height 17
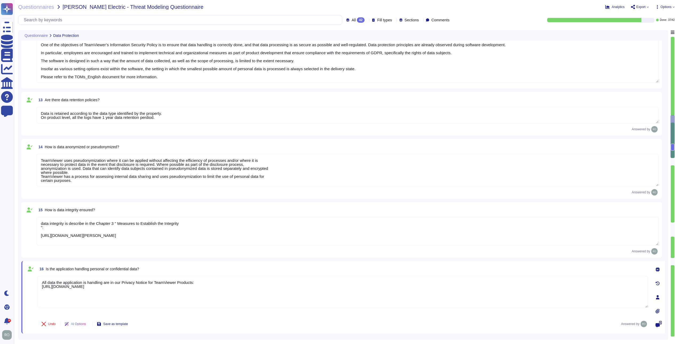
drag, startPoint x: 180, startPoint y: 290, endPoint x: 17, endPoint y: 271, distance: 164.0
click at [17, 190] on div "Questionnaires [PERSON_NAME] Electric - Threat Modeling Questionnaire Analytics…" at bounding box center [346, 172] width 665 height 344
click at [131, 190] on textarea "data integrity is describe in the Chapter 3 " Measures to Establish the Integri…" at bounding box center [347, 231] width 622 height 29
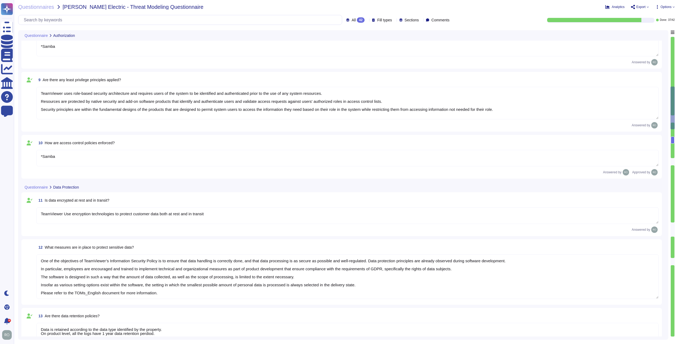
scroll to position [679, 0]
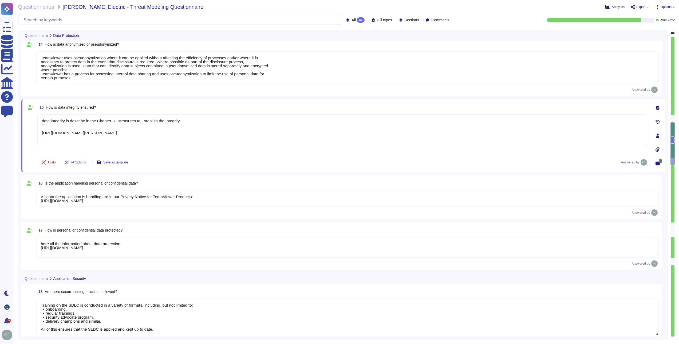
click at [123, 190] on textarea "All data the application is handling are in our Privacy Notice for TeamViewer P…" at bounding box center [347, 198] width 622 height 17
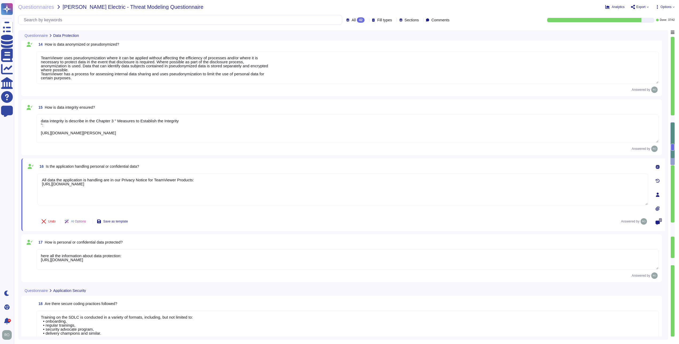
drag, startPoint x: 190, startPoint y: 190, endPoint x: 41, endPoint y: 171, distance: 150.1
click at [41, 171] on div "16 Is the application handling personal or confidential data? All data the appl…" at bounding box center [337, 194] width 622 height 66
click at [150, 190] on textarea "here all the information about data protection: [URL][DOMAIN_NAME]" at bounding box center [347, 259] width 622 height 21
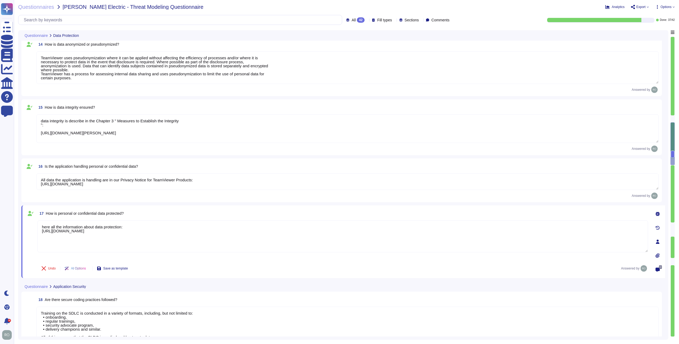
drag, startPoint x: 170, startPoint y: 231, endPoint x: 28, endPoint y: 226, distance: 141.7
click at [28, 190] on div "17 How is personal or confidential data protected? here all the information abo…" at bounding box center [337, 241] width 622 height 66
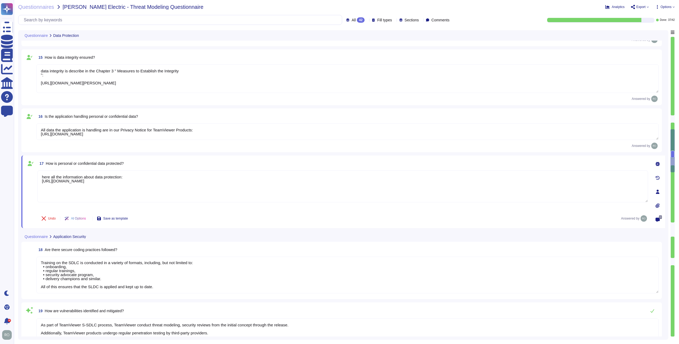
scroll to position [825, 0]
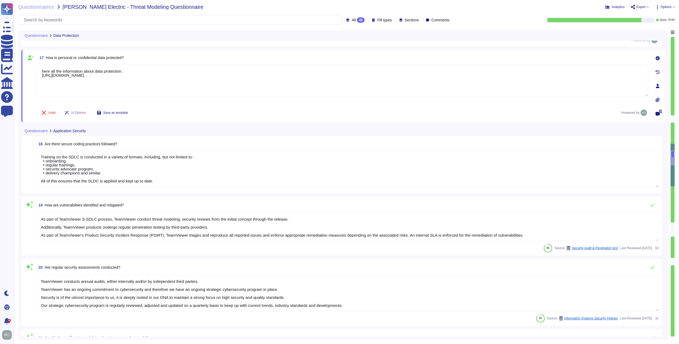
drag, startPoint x: 43, startPoint y: 311, endPoint x: 173, endPoint y: 179, distance: 185.2
click at [173, 179] on textarea "Training on the SDLC is conducted in a variety of formats, including, but not l…" at bounding box center [347, 169] width 622 height 37
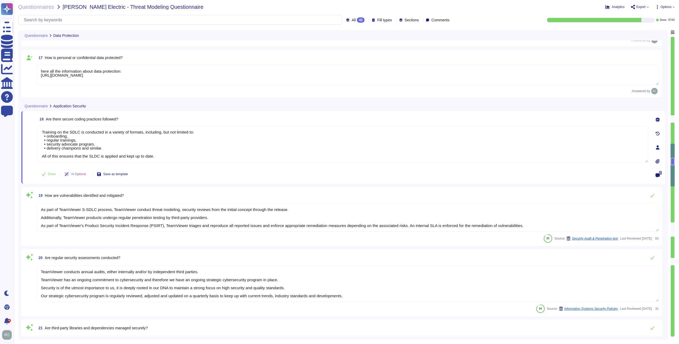
click at [102, 190] on textarea "As part of TeamViewer S-SDLC process, TeamViewer conduct threat modeling, secur…" at bounding box center [347, 217] width 622 height 29
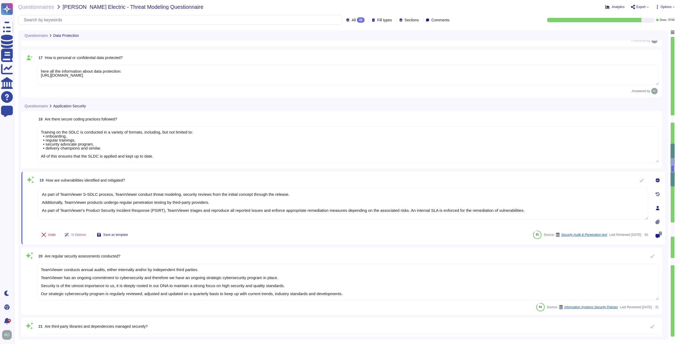
scroll to position [0, 0]
drag, startPoint x: 341, startPoint y: 293, endPoint x: 29, endPoint y: 267, distance: 312.6
click at [29, 190] on div "20 Are regular security assessments conducted? TeamViewer conducts annual audit…" at bounding box center [342, 280] width 634 height 61
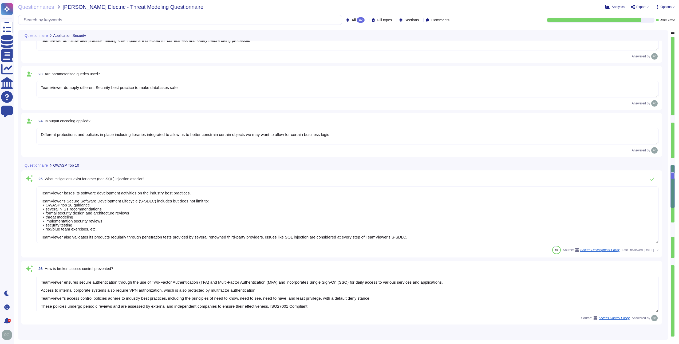
scroll to position [1258, 0]
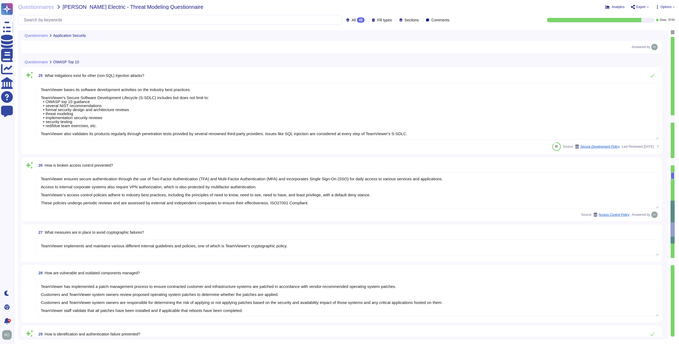
drag, startPoint x: 178, startPoint y: 314, endPoint x: 134, endPoint y: 15, distance: 302.0
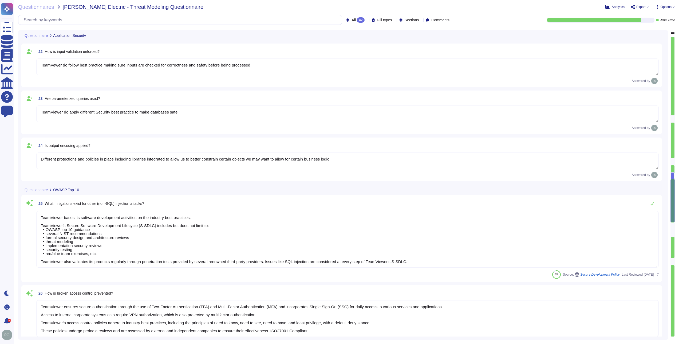
scroll to position [834, 0]
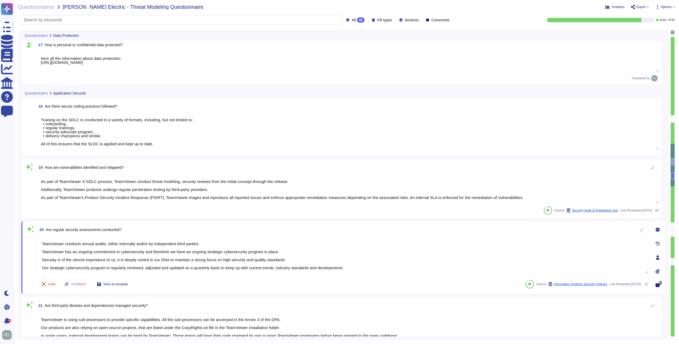
click at [45, 190] on textarea "TeamViewer conducts annual audits, either internally and/or by independent thir…" at bounding box center [342, 255] width 610 height 37
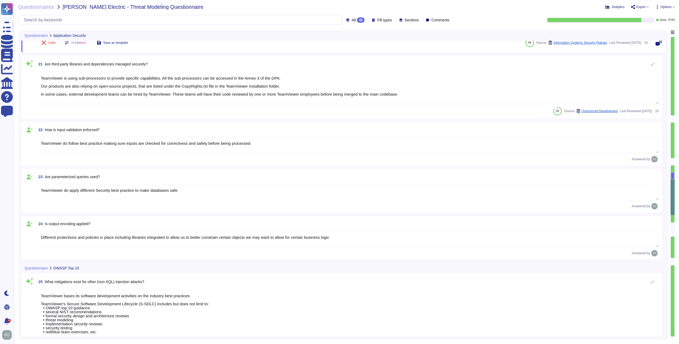
drag, startPoint x: 42, startPoint y: 319, endPoint x: 388, endPoint y: 91, distance: 414.7
click at [377, 91] on textarea "TeamViewer is using sub-processors to provide specific capabilities. All the su…" at bounding box center [347, 87] width 622 height 33
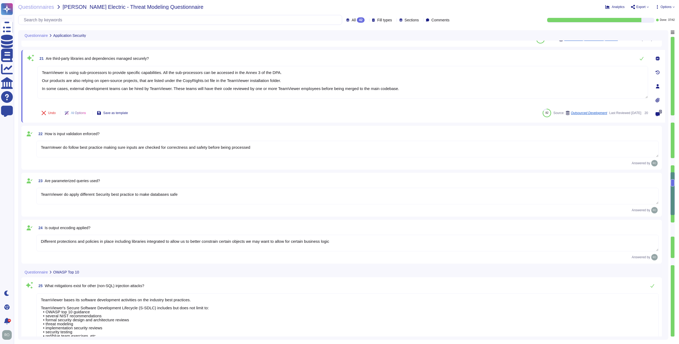
drag, startPoint x: 258, startPoint y: 145, endPoint x: 29, endPoint y: 141, distance: 228.6
click at [29, 141] on div "22 How is input validation enforced? TeamVewer do follow best practice making s…" at bounding box center [342, 147] width 634 height 37
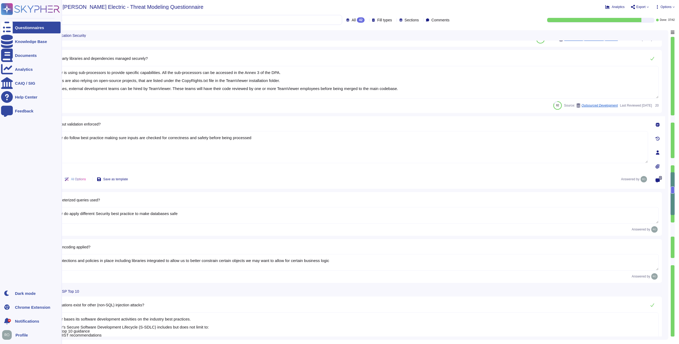
drag, startPoint x: 188, startPoint y: 211, endPoint x: 6, endPoint y: 209, distance: 181.9
click at [6, 190] on div "Questionnaires Knowledge Base Documents Analytics CAIQ / SIG Help Center Feedba…" at bounding box center [339, 172] width 679 height 344
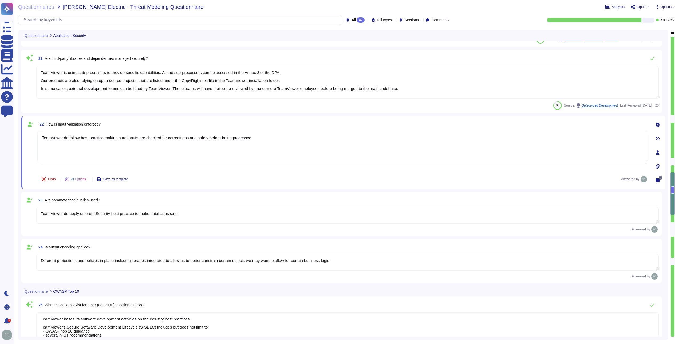
drag, startPoint x: 334, startPoint y: 262, endPoint x: 33, endPoint y: 258, distance: 300.7
click at [33, 190] on div "24 Is output encoding applied? Different protections and policies in place incl…" at bounding box center [342, 260] width 634 height 37
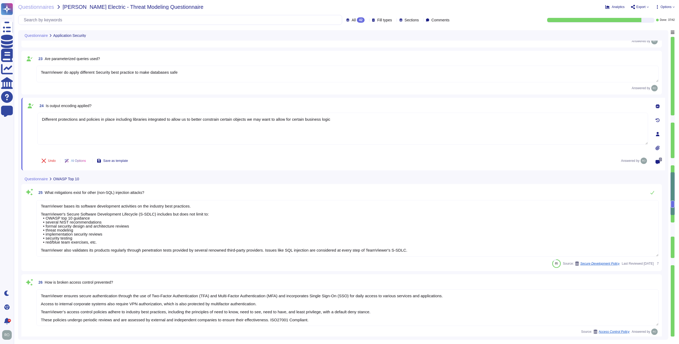
scroll to position [1291, 0]
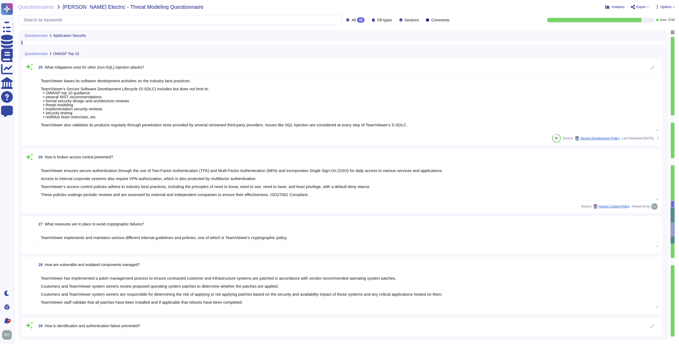
drag, startPoint x: 41, startPoint y: 317, endPoint x: 416, endPoint y: 124, distance: 422.4
click at [377, 124] on textarea "TeamViewer bases its software development activities on the industry best pract…" at bounding box center [347, 103] width 622 height 57
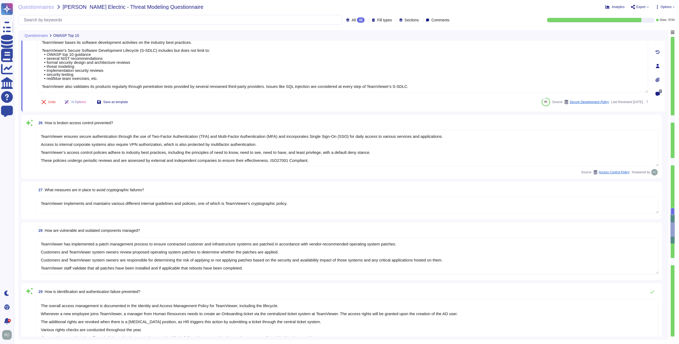
click at [91, 150] on textarea "TeamViewer ensures secure authentication through the use of Two-Factor Authenti…" at bounding box center [347, 148] width 622 height 37
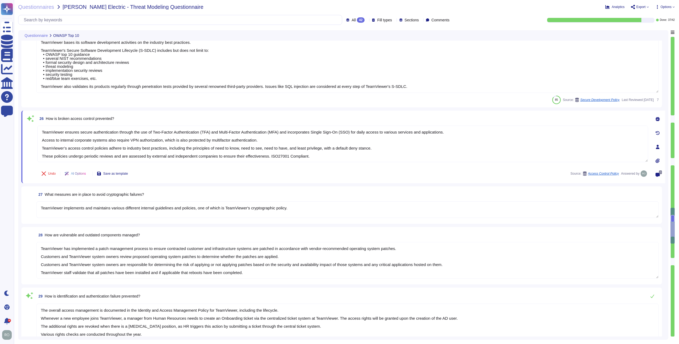
scroll to position [1, 0]
drag, startPoint x: 42, startPoint y: 131, endPoint x: 369, endPoint y: 170, distance: 329.7
click at [369, 170] on div "26 How is broken access control prevented? TeamViewer ensures secure authentica…" at bounding box center [337, 147] width 622 height 66
drag, startPoint x: 42, startPoint y: 205, endPoint x: 157, endPoint y: 214, distance: 115.8
click at [152, 190] on textarea "TeamViewer implements and maintains various different internal guidelines and p…" at bounding box center [347, 209] width 622 height 17
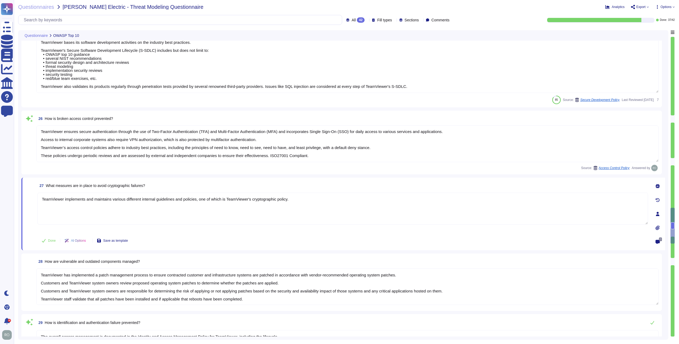
drag, startPoint x: 303, startPoint y: 205, endPoint x: -22, endPoint y: 188, distance: 325.9
click at [0, 188] on html "Questionnaires Knowledge Base Documents Analytics CAIQ / SIG Help Center Feedba…" at bounding box center [339, 172] width 679 height 344
click at [47, 190] on textarea "TeamViewer has implemented a patch management process to ensure contracted cust…" at bounding box center [347, 286] width 622 height 37
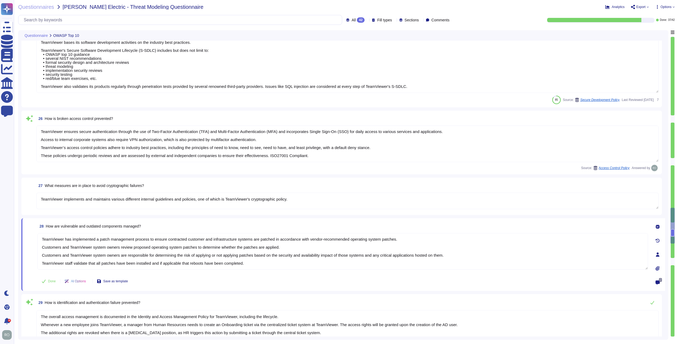
drag, startPoint x: 41, startPoint y: 237, endPoint x: 265, endPoint y: 268, distance: 225.9
click at [265, 190] on textarea "TeamViewer has implemented a patch management process to ensure contracted cust…" at bounding box center [342, 251] width 610 height 37
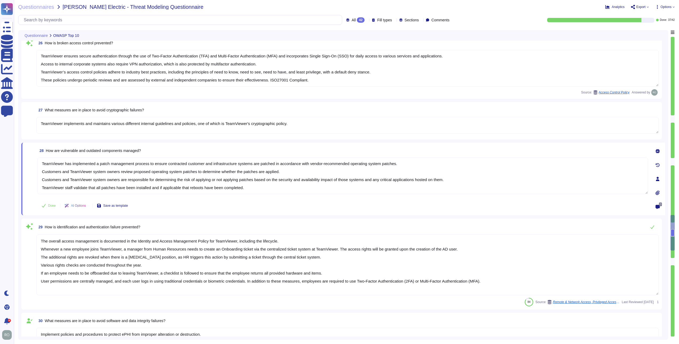
scroll to position [1375, 0]
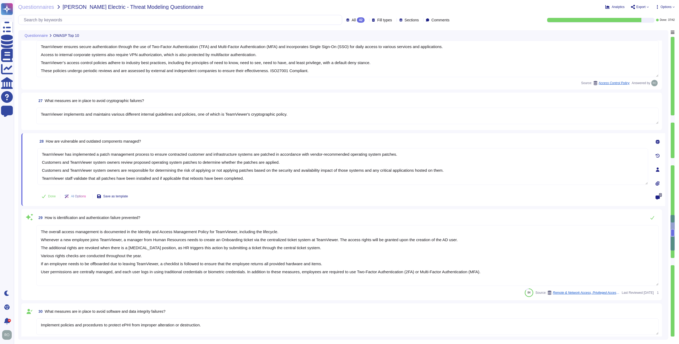
drag, startPoint x: 41, startPoint y: 314, endPoint x: 500, endPoint y: 268, distance: 462.2
click at [377, 190] on textarea "The overall access management is documented in the Identity and Access Manageme…" at bounding box center [347, 255] width 622 height 61
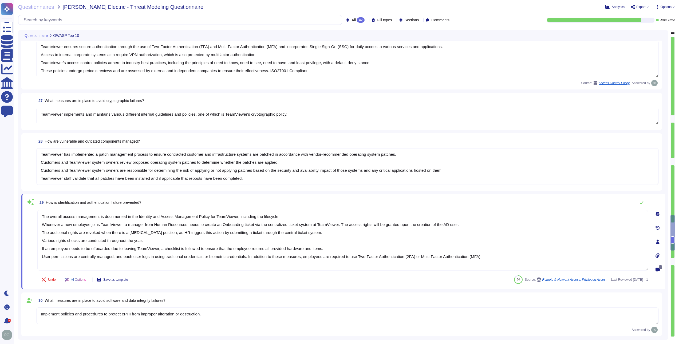
drag, startPoint x: 218, startPoint y: 317, endPoint x: 27, endPoint y: 307, distance: 191.5
click at [27, 190] on div "30 What measures are in place to avoid software and data integrity failures? Im…" at bounding box center [342, 313] width 634 height 37
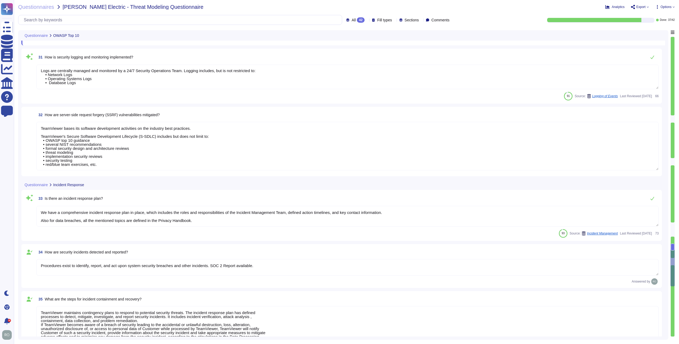
scroll to position [0, 0]
drag, startPoint x: 103, startPoint y: 82, endPoint x: 31, endPoint y: 66, distance: 73.6
click at [31, 66] on div "31 How is security logging and monitoring implemented? Logs are centrally manag…" at bounding box center [342, 76] width 634 height 49
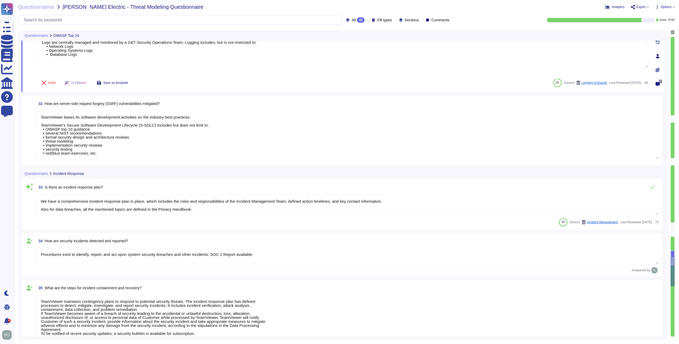
click at [101, 147] on textarea "TeamViewer bases its software development activities on the industry best pract…" at bounding box center [347, 134] width 622 height 49
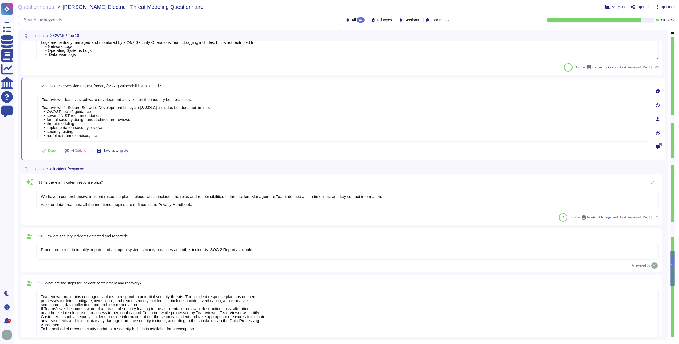
drag, startPoint x: 110, startPoint y: 133, endPoint x: 22, endPoint y: 94, distance: 96.7
click at [22, 94] on div "32 How are server-side request forgery (SSRF) vulnerabilities mitigated? TeamVi…" at bounding box center [342, 119] width 643 height 82
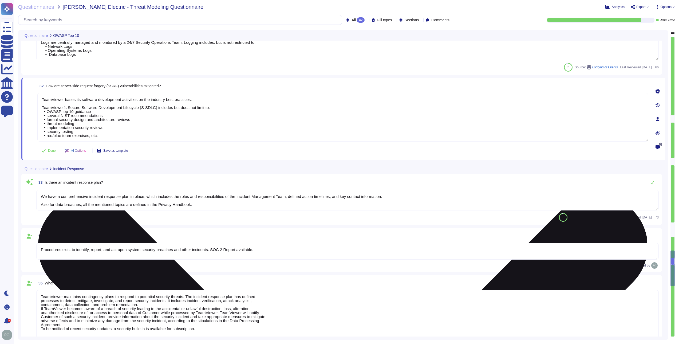
click at [45, 96] on textarea "TeamViewer bases its software development activities on the industry best pract…" at bounding box center [342, 117] width 610 height 49
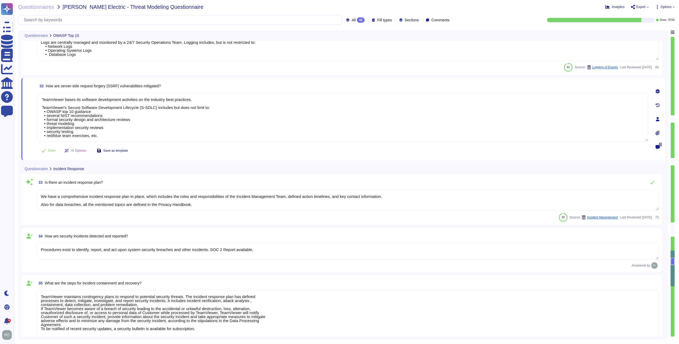
scroll to position [1, 0]
drag, startPoint x: 41, startPoint y: 97, endPoint x: 137, endPoint y: 150, distance: 109.6
click at [137, 150] on div "32 How are server-side request forgery (SSRF) vulnerabilities mitigated? TeamVi…" at bounding box center [337, 119] width 622 height 76
drag, startPoint x: 194, startPoint y: 203, endPoint x: 35, endPoint y: 192, distance: 159.1
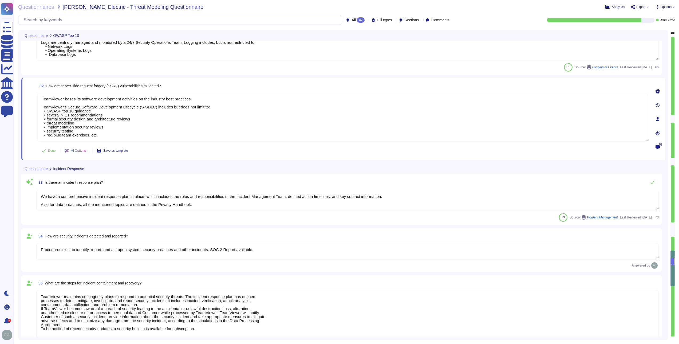
click at [35, 190] on div "33 Is there an incident response plan? We have a comprehensive incident respons…" at bounding box center [342, 199] width 634 height 45
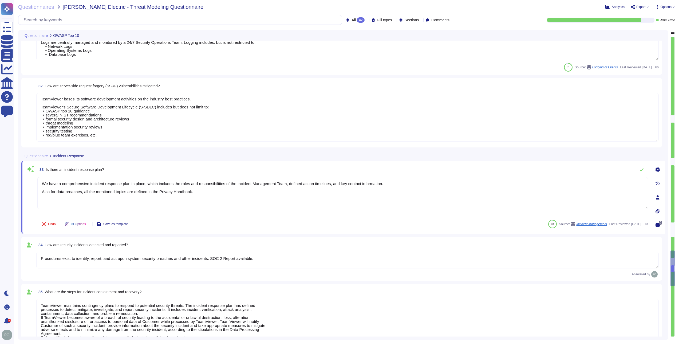
drag, startPoint x: 258, startPoint y: 260, endPoint x: 22, endPoint y: 251, distance: 236.0
click at [22, 190] on div "34 How are security incidents detected and reported? Procedures exist to identi…" at bounding box center [341, 259] width 640 height 44
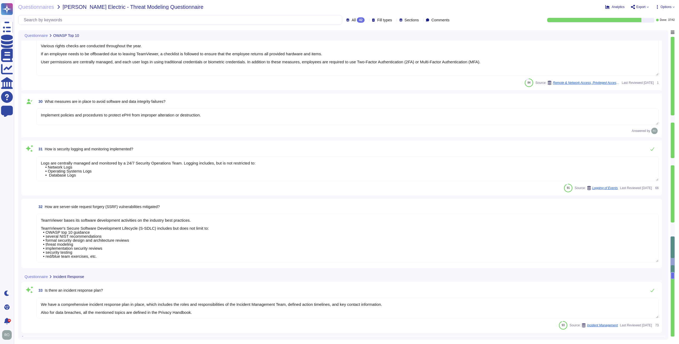
scroll to position [1443, 0]
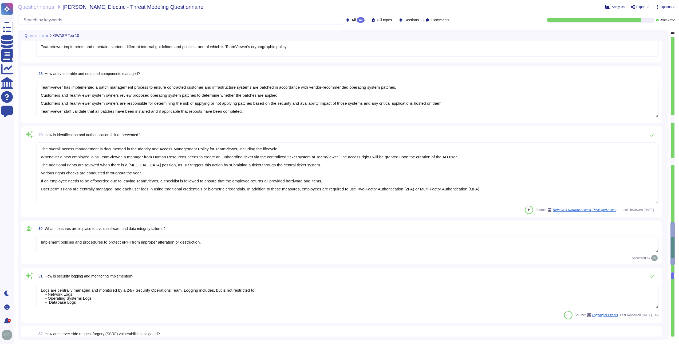
drag, startPoint x: 40, startPoint y: 309, endPoint x: 202, endPoint y: 132, distance: 240.4
click at [245, 190] on div "30 What measures are in place to avoid software and data integrity failures? Im…" at bounding box center [341, 242] width 640 height 44
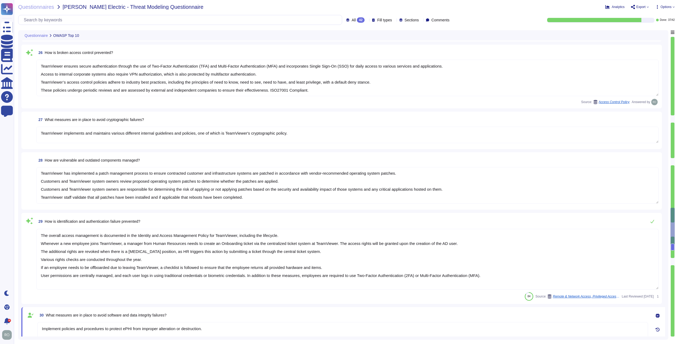
click at [235, 190] on textarea "The overall access management is documented in the Identity and Access Manageme…" at bounding box center [347, 259] width 622 height 61
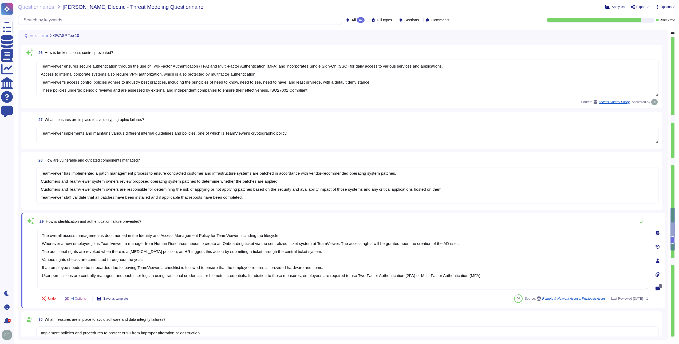
scroll to position [0, 0]
drag, startPoint x: 674, startPoint y: 236, endPoint x: 673, endPoint y: 225, distance: 11.2
click at [377, 190] on div at bounding box center [672, 229] width 4 height 43
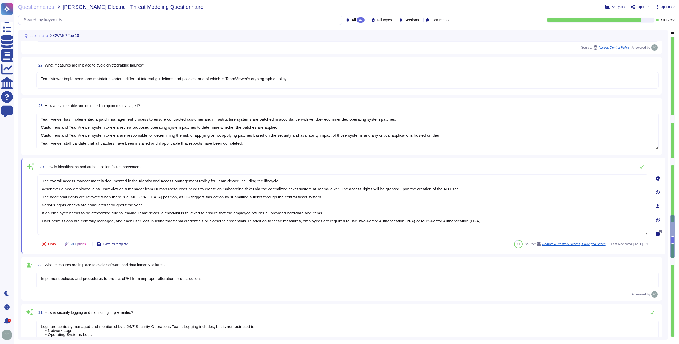
scroll to position [1421, 0]
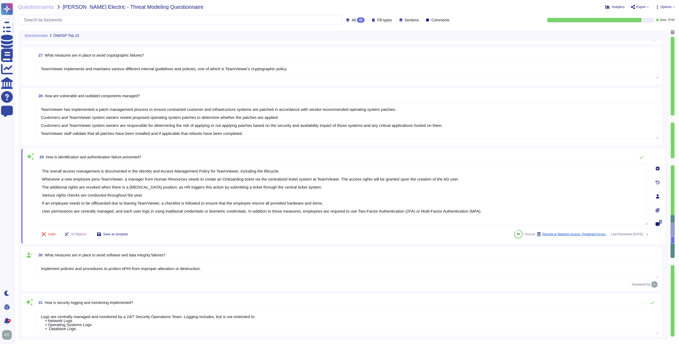
click at [261, 190] on textarea "Implement policies and procedures to protect ePHI from improper alteration or d…" at bounding box center [347, 270] width 622 height 17
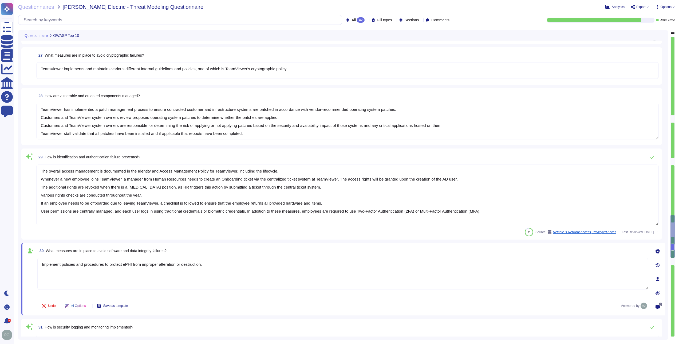
click at [205, 127] on textarea "TeamViewer has implemented a patch management process to ensure contracted cust…" at bounding box center [347, 121] width 622 height 37
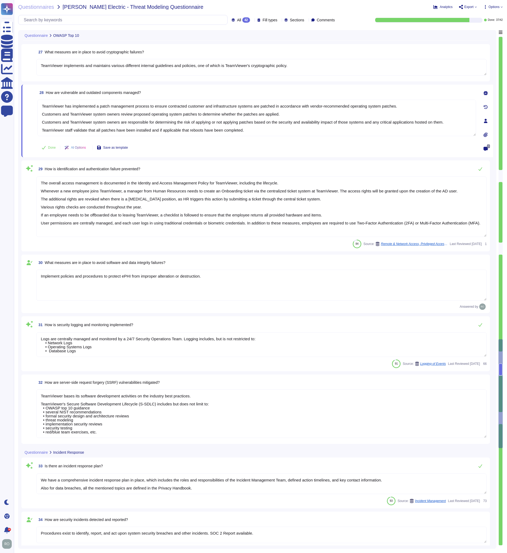
scroll to position [1, 0]
click at [101, 190] on textarea "TeamViewer bases its software development activities on the industry best pract…" at bounding box center [261, 413] width 450 height 49
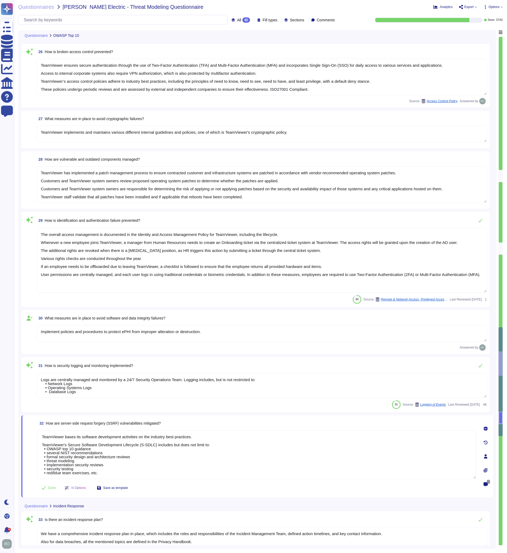
click at [165, 190] on textarea "Logs are centrally managed and monitored by a 24/7 Security Operations Team. Lo…" at bounding box center [261, 385] width 450 height 25
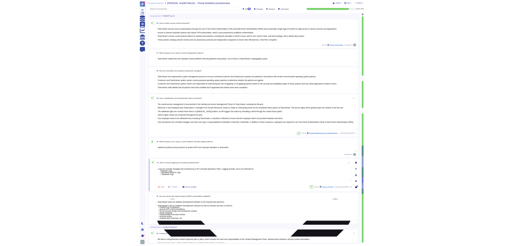
scroll to position [1660, 0]
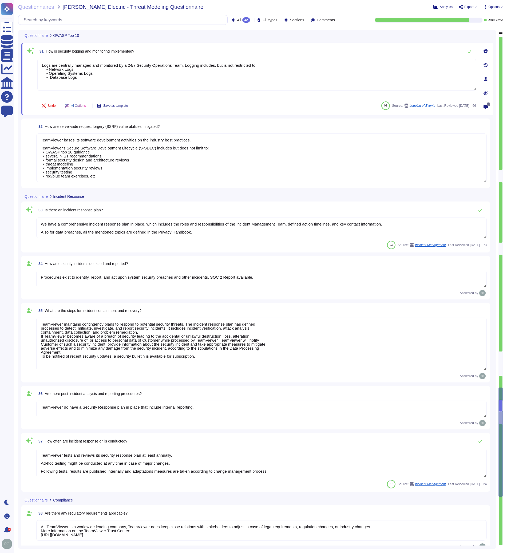
click at [179, 190] on textarea "TeamViewer maintains contingency plans to respond to potential security threats…" at bounding box center [261, 343] width 450 height 53
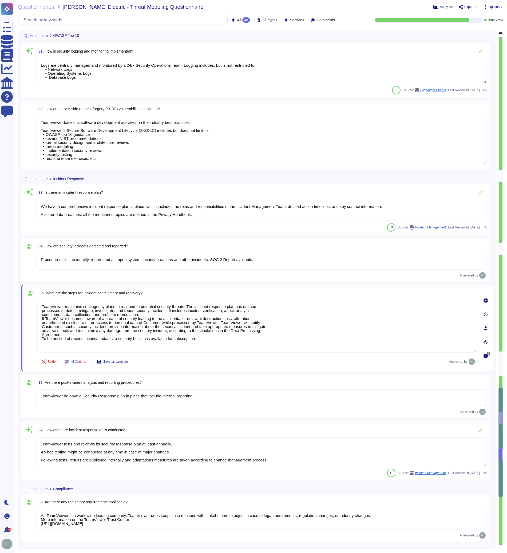
drag, startPoint x: 198, startPoint y: 344, endPoint x: 34, endPoint y: 306, distance: 168.5
click at [34, 190] on div "35 What are the steps for incident containment and recovery? TeamViewer maintai…" at bounding box center [251, 328] width 450 height 80
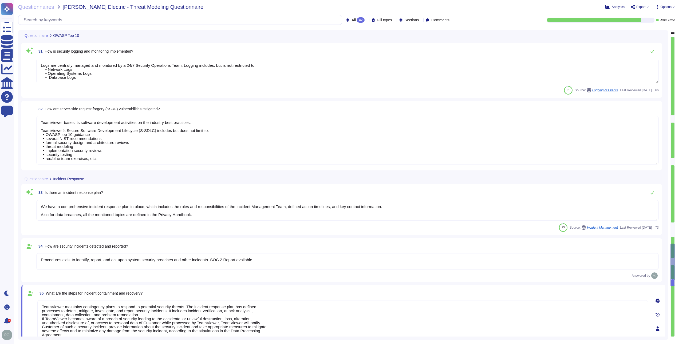
scroll to position [1962, 0]
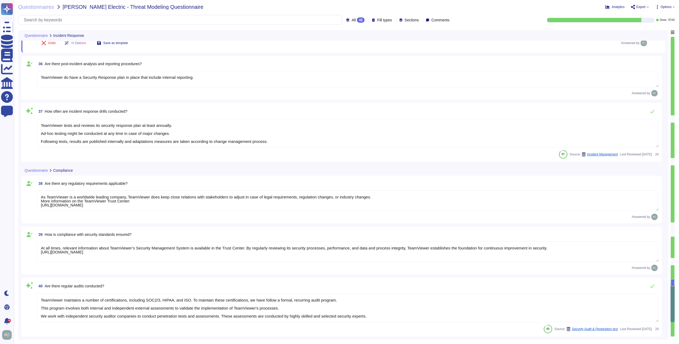
drag, startPoint x: 192, startPoint y: 77, endPoint x: 31, endPoint y: 76, distance: 161.1
click at [31, 76] on div "36 Are there post-incident analysis and reporting procedures? TeamViewer do hav…" at bounding box center [342, 77] width 634 height 37
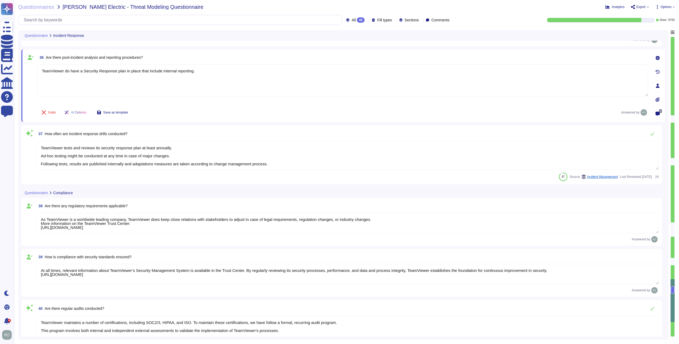
click at [81, 164] on textarea "TeamViewer tests and reviews its security response plan at least annually. Ad-h…" at bounding box center [347, 155] width 622 height 29
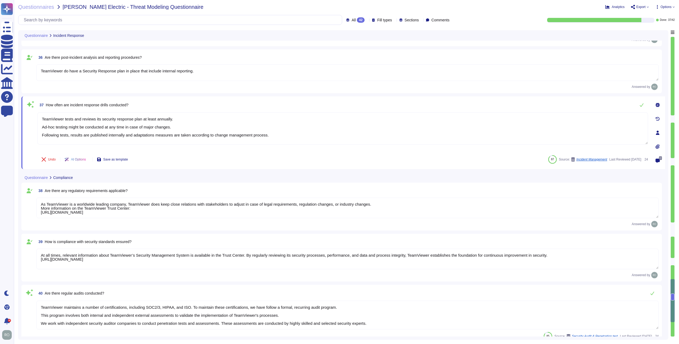
click at [188, 190] on textarea "As TeamViewer is a worldwide leading company, TeamViewer does keep close relati…" at bounding box center [347, 207] width 622 height 21
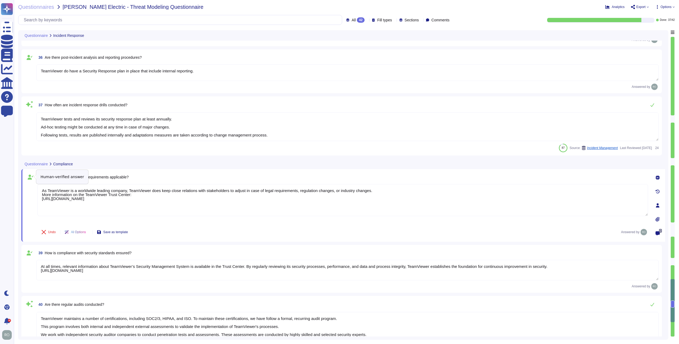
drag, startPoint x: 238, startPoint y: 206, endPoint x: 28, endPoint y: 175, distance: 212.7
click at [28, 175] on div "38 Are there any regulatory requirements applicable? As TeamViewer is a worldwi…" at bounding box center [337, 205] width 622 height 66
click at [88, 190] on textarea "At all times, relevant information about TeamViewer’s Security Management Syste…" at bounding box center [347, 270] width 622 height 21
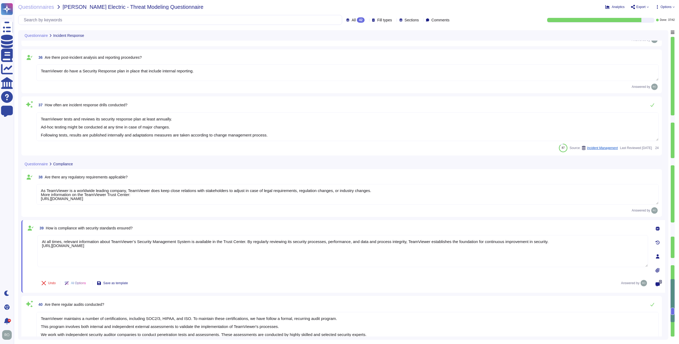
drag, startPoint x: 263, startPoint y: 246, endPoint x: 18, endPoint y: 235, distance: 245.7
click at [18, 190] on div "Questionnaires [PERSON_NAME] Electric - Threat Modeling Questionnaire Analytics…" at bounding box center [346, 172] width 665 height 344
click at [45, 190] on textarea "TeamViewer maintains a number of certifications, including SOC2/3, HIPAA, and I…" at bounding box center [347, 326] width 622 height 29
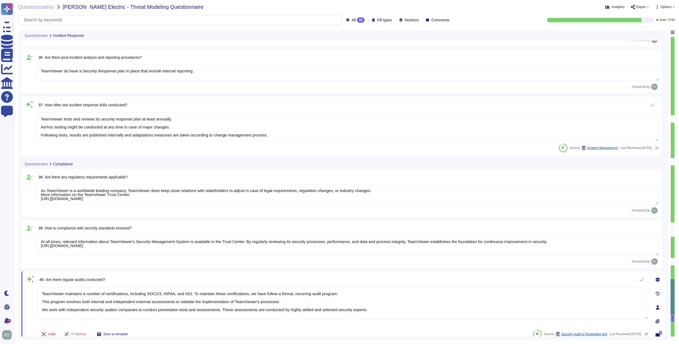
drag, startPoint x: 41, startPoint y: 292, endPoint x: 366, endPoint y: 311, distance: 325.4
click at [366, 190] on textarea "TeamViewer maintains a number of certifications, including SOC2/3, HIPAA, and I…" at bounding box center [342, 303] width 610 height 32
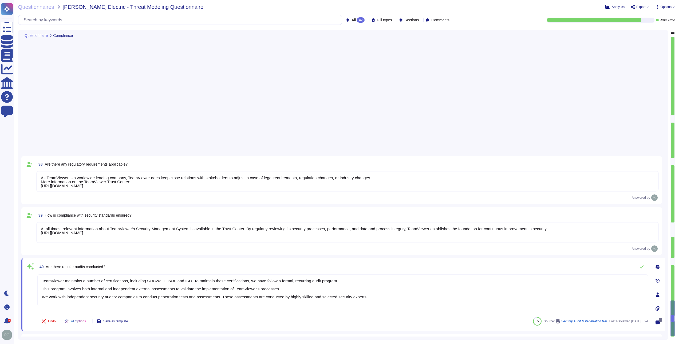
scroll to position [2153, 0]
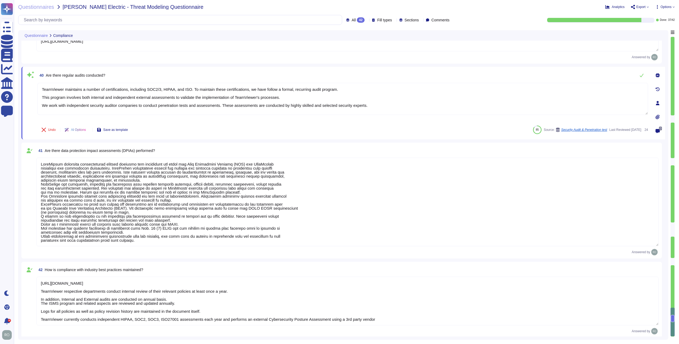
click at [78, 190] on textarea at bounding box center [347, 201] width 622 height 89
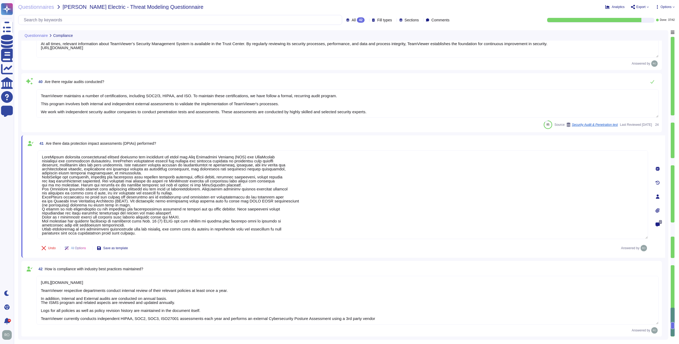
click at [101, 190] on textarea "[URL][DOMAIN_NAME] TeamViewer respective departments conduct internal review of…" at bounding box center [347, 300] width 622 height 49
